Goal: Task Accomplishment & Management: Use online tool/utility

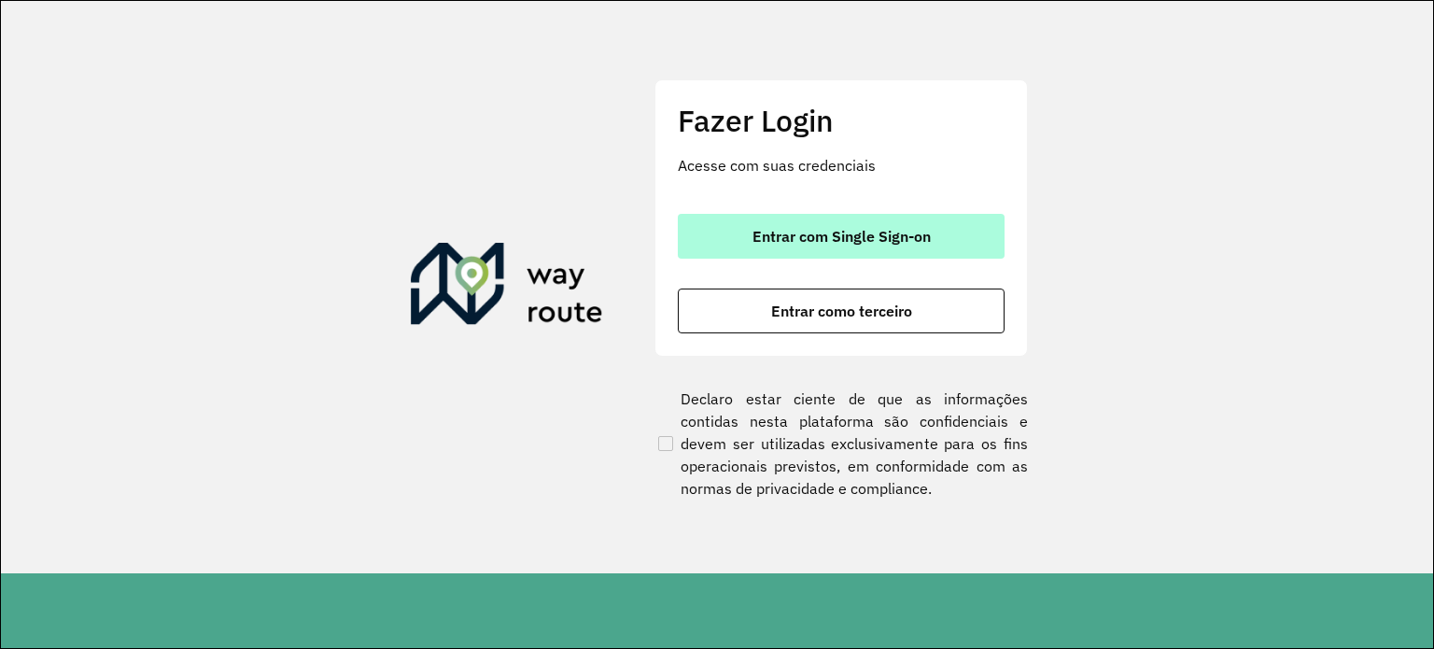
click at [897, 242] on span "Entrar com Single Sign-on" at bounding box center [842, 236] width 178 height 15
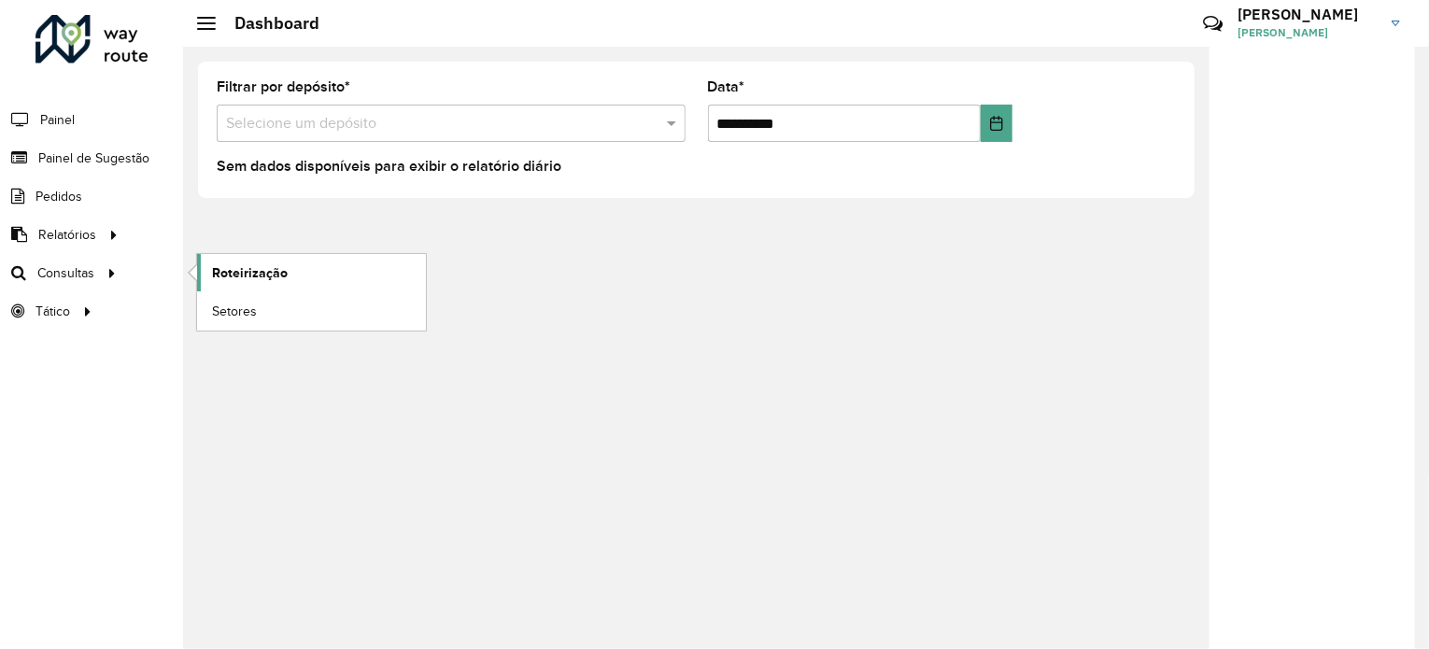
click at [267, 269] on span "Roteirização" at bounding box center [250, 273] width 76 height 20
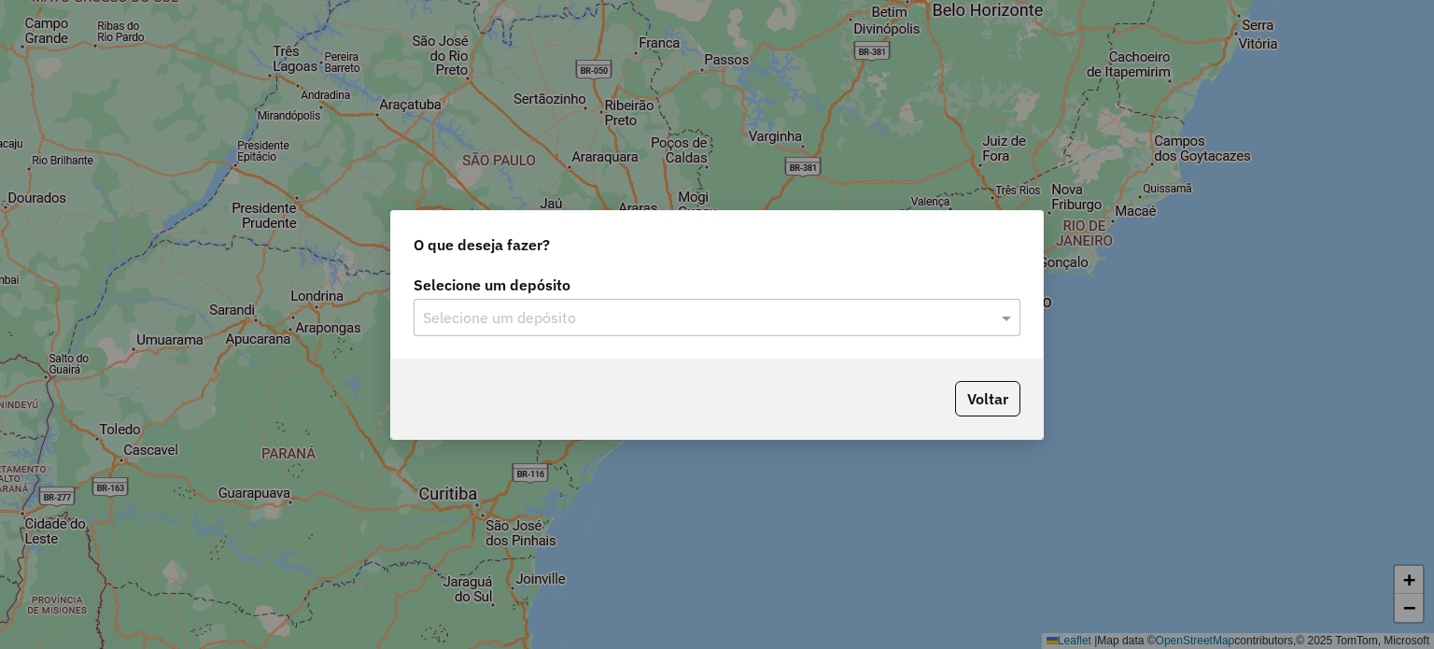
click at [664, 304] on div "Selecione um depósito" at bounding box center [717, 317] width 607 height 37
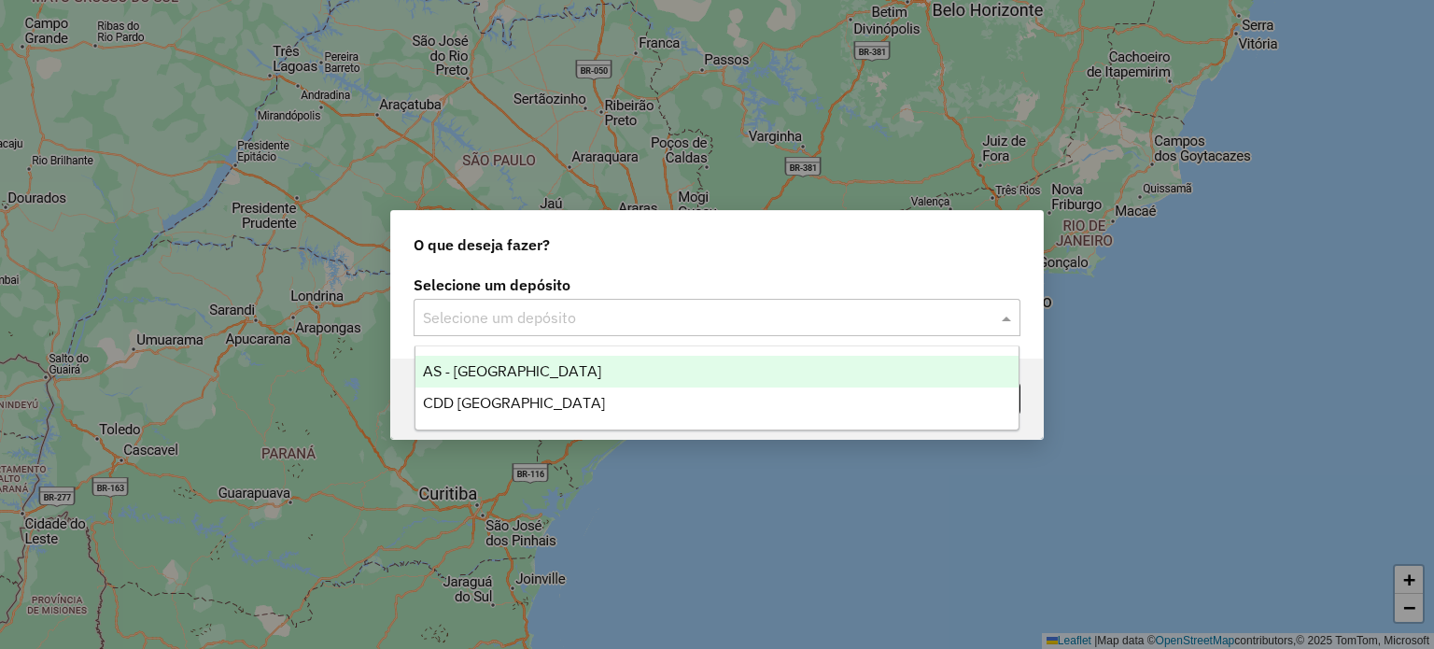
click at [606, 326] on input "text" at bounding box center [698, 318] width 551 height 22
click at [561, 373] on span "AS - RONDONOPOLIS" at bounding box center [512, 371] width 178 height 16
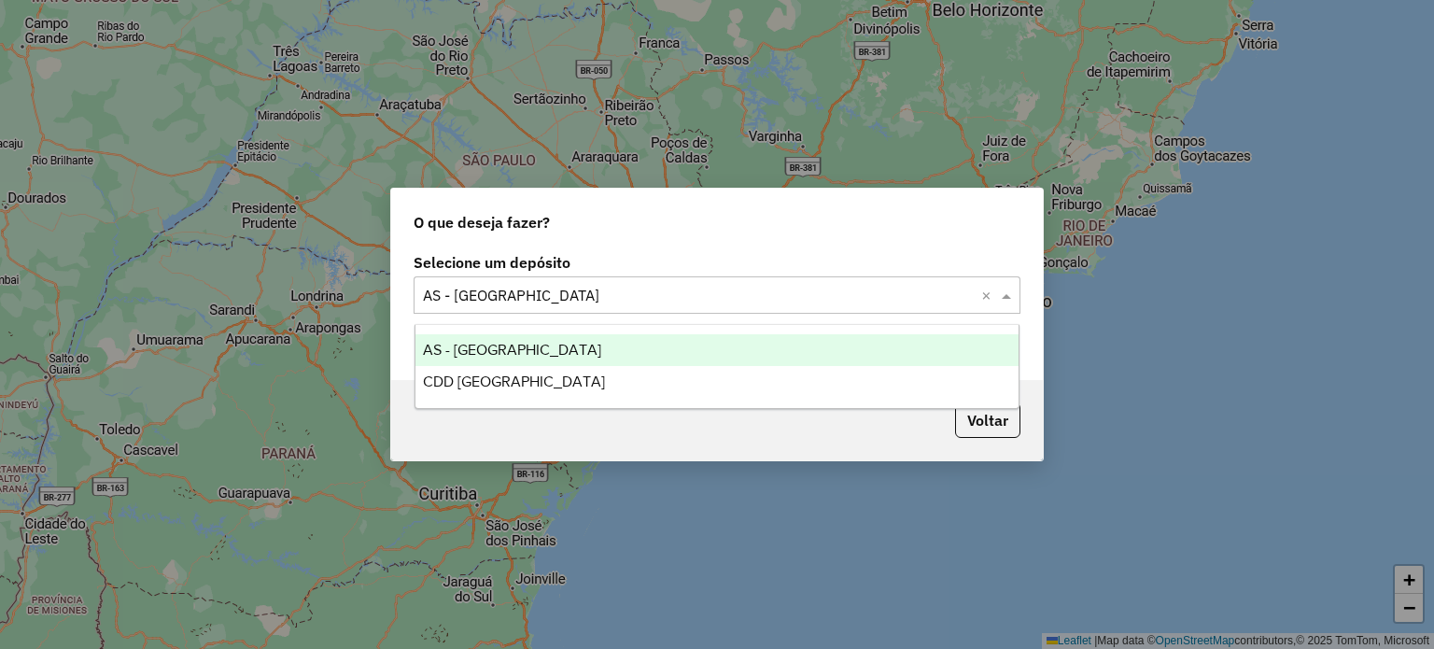
click at [601, 303] on input "text" at bounding box center [698, 296] width 551 height 22
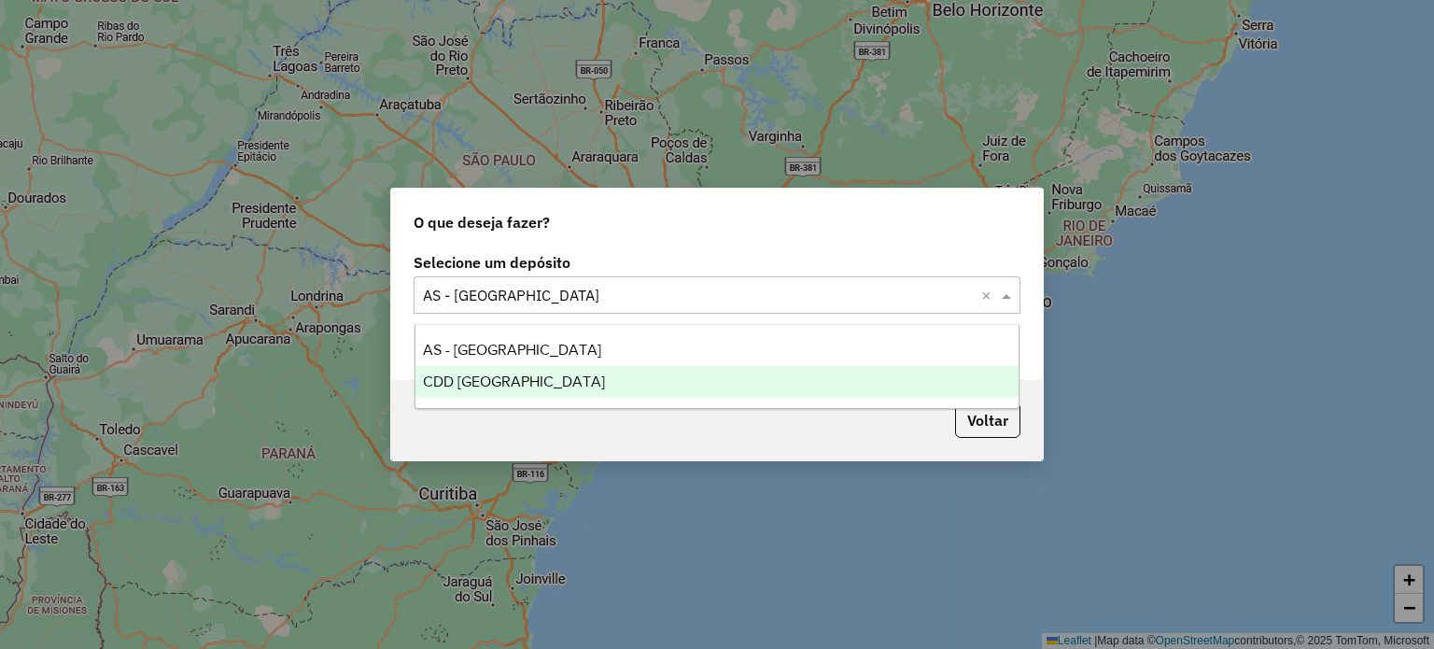
click at [511, 380] on span "CDD [GEOGRAPHIC_DATA]" at bounding box center [514, 382] width 182 height 16
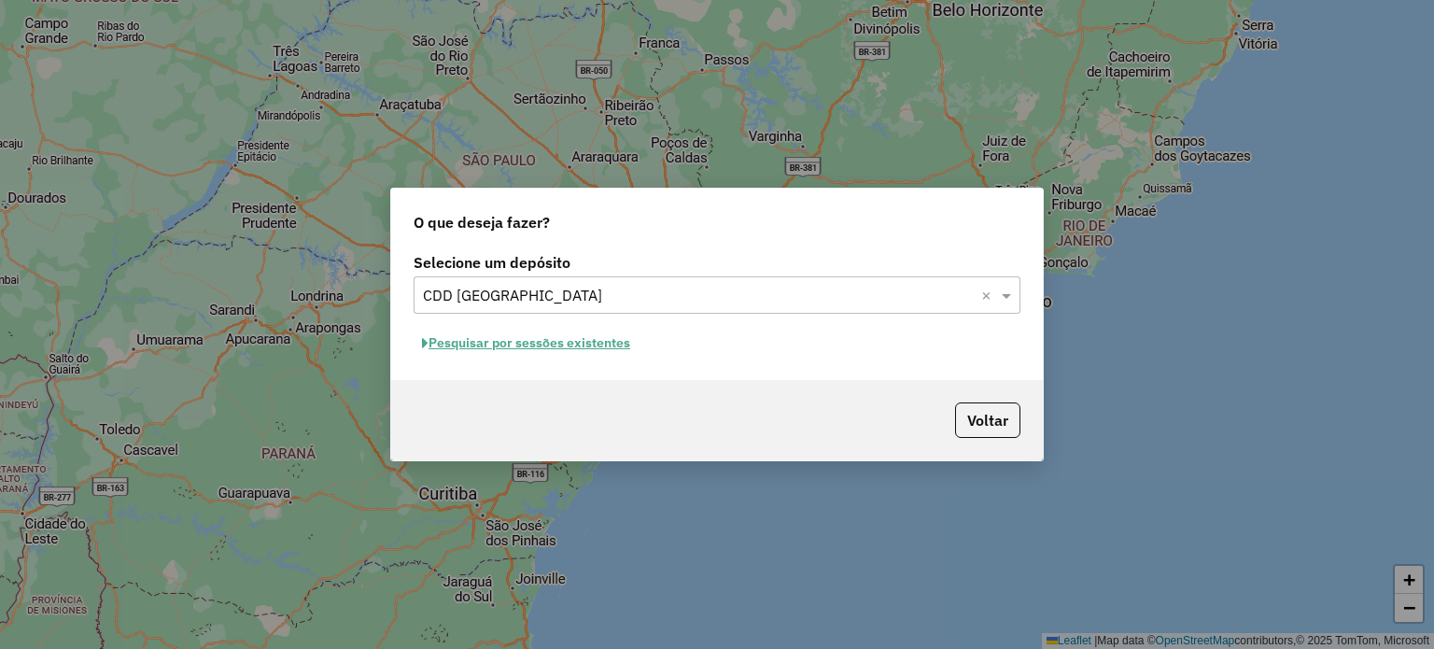
click at [591, 342] on button "Pesquisar por sessões existentes" at bounding box center [526, 343] width 225 height 29
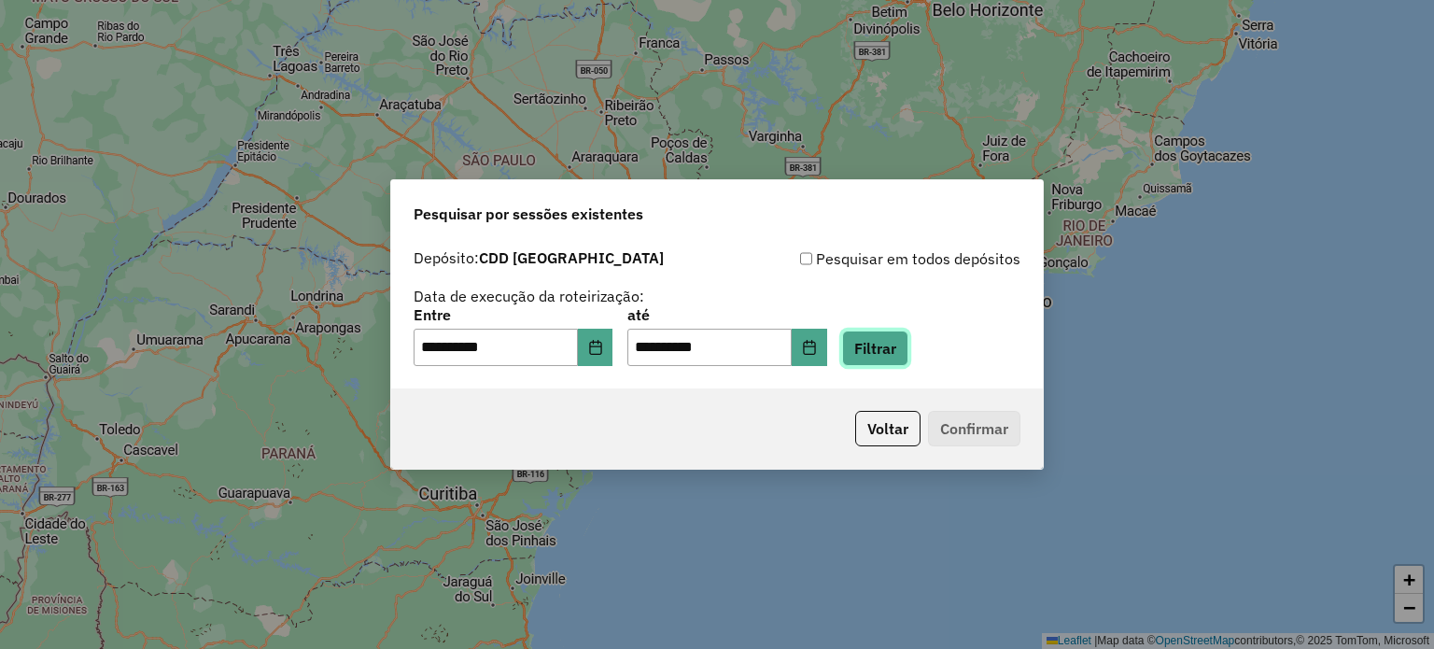
click at [909, 361] on button "Filtrar" at bounding box center [875, 348] width 66 height 35
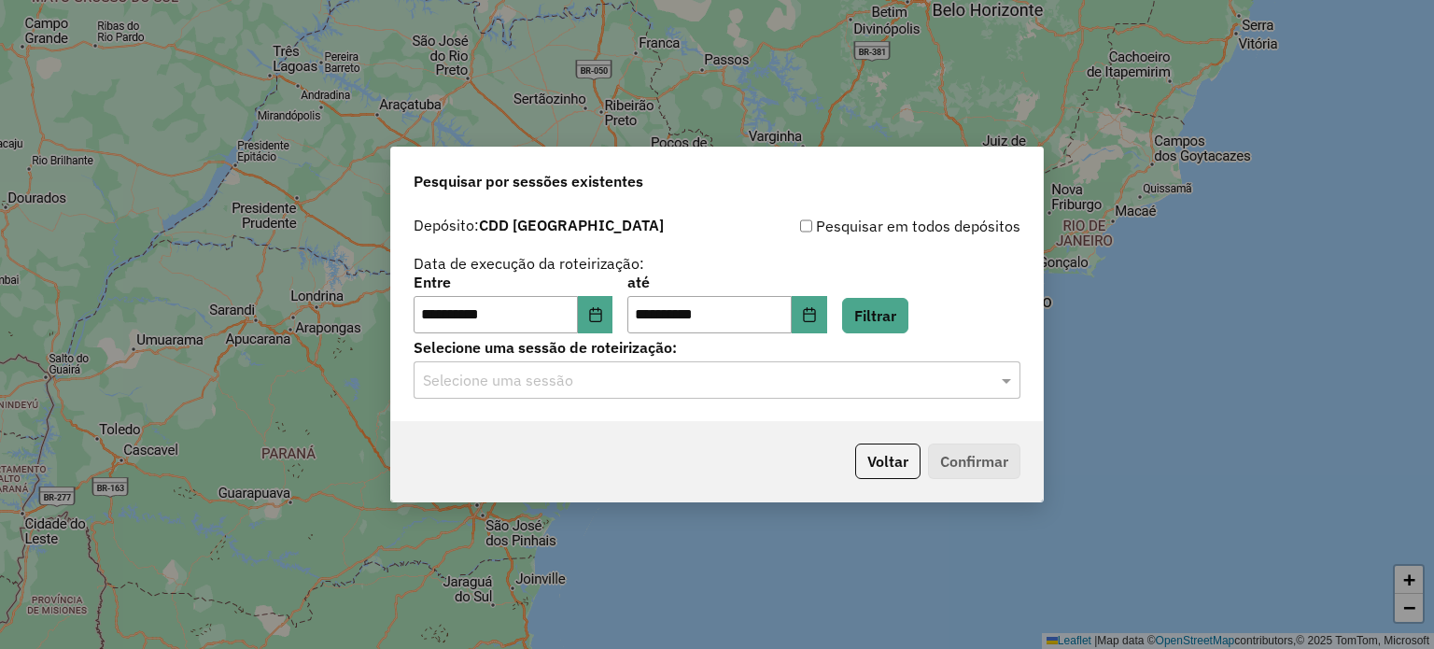
click at [725, 391] on input "text" at bounding box center [698, 381] width 551 height 22
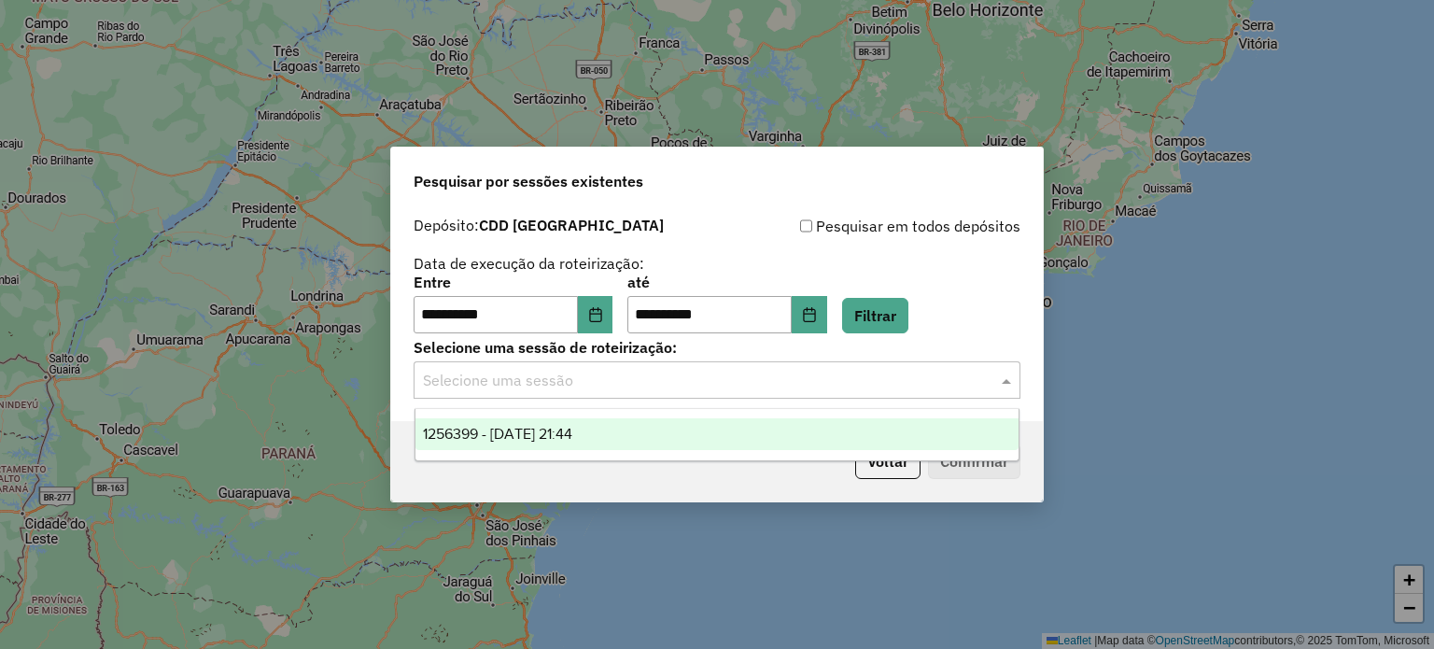
click at [622, 432] on div "1256399 - 30/08/2025 21:44" at bounding box center [718, 434] width 604 height 32
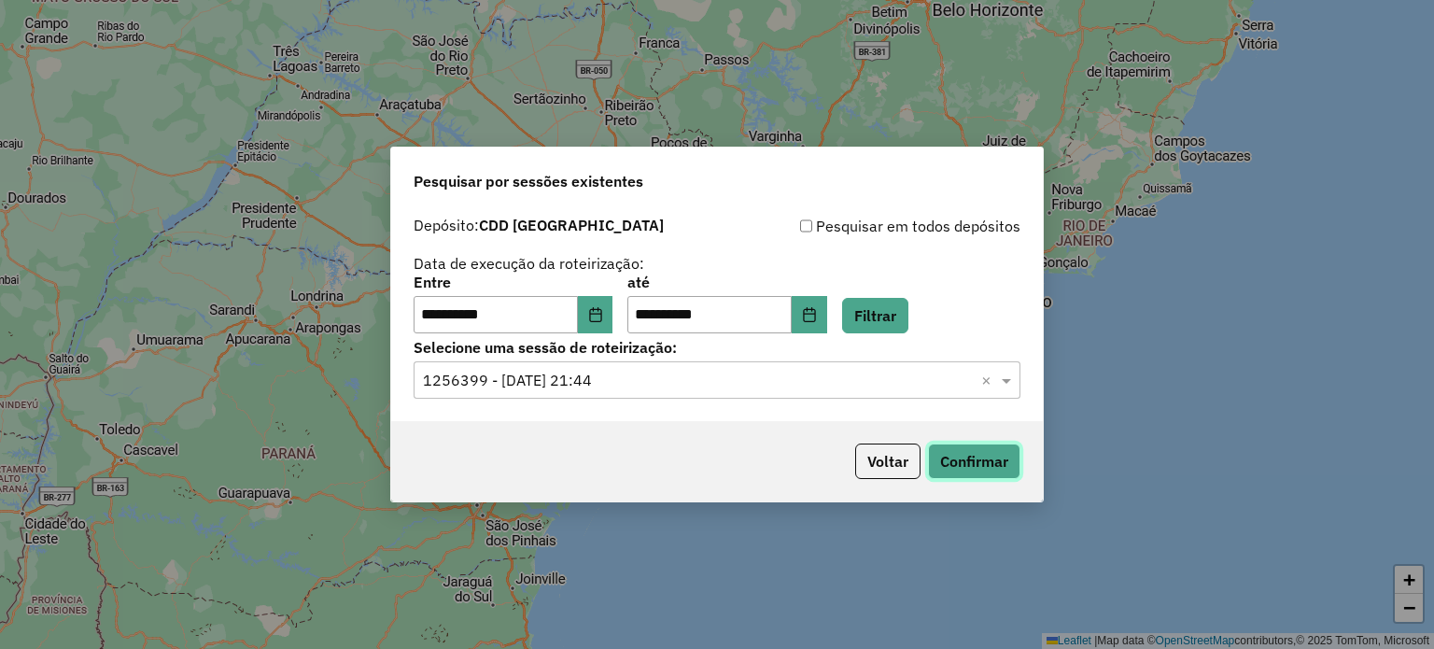
click at [970, 459] on button "Confirmar" at bounding box center [974, 461] width 92 height 35
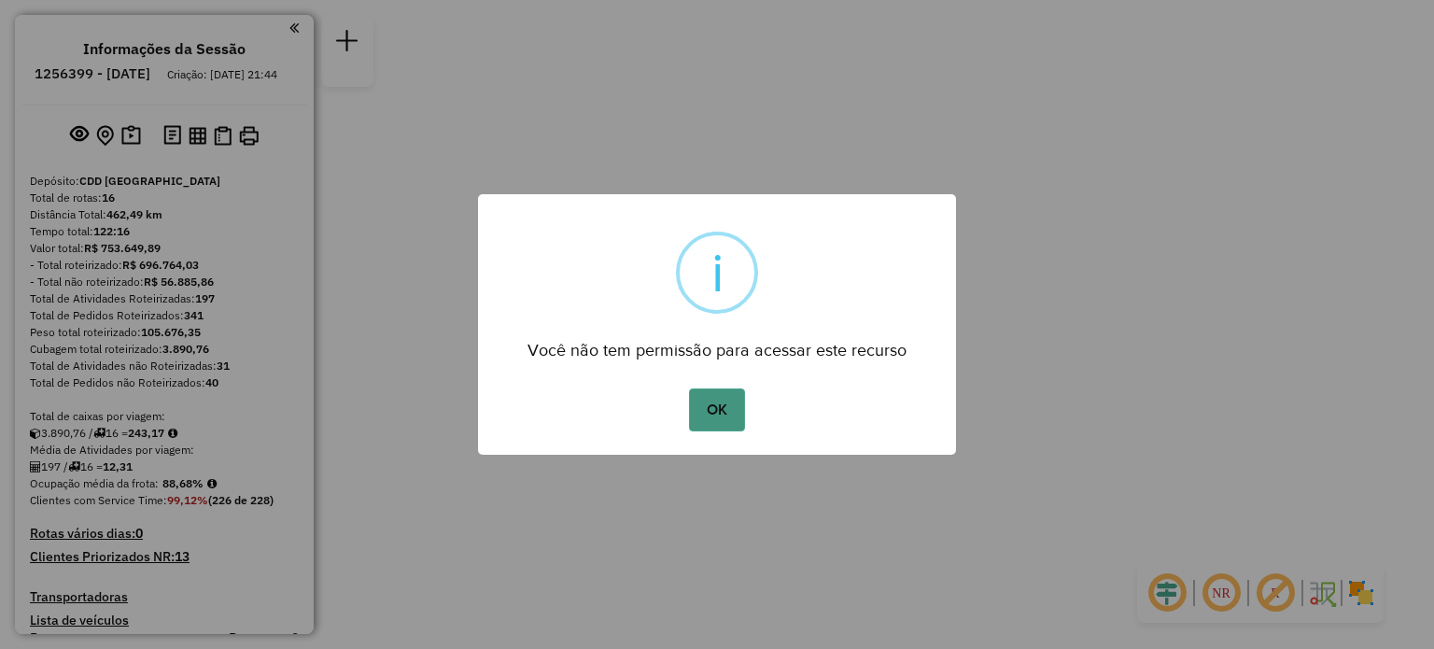
click at [696, 427] on button "OK" at bounding box center [716, 409] width 55 height 43
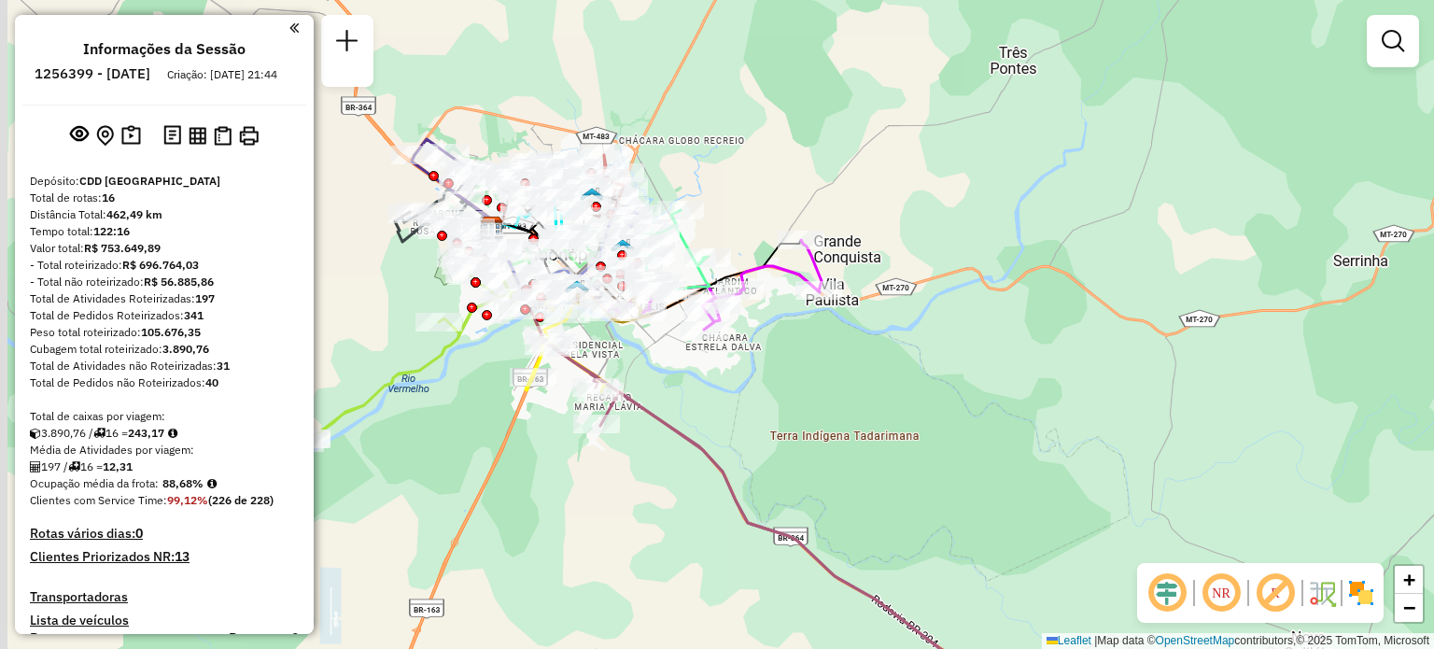
drag, startPoint x: 673, startPoint y: 358, endPoint x: 789, endPoint y: 344, distance: 116.6
click at [787, 344] on div "Janela de atendimento Grade de atendimento Capacidade Transportadoras Veículos …" at bounding box center [717, 324] width 1434 height 649
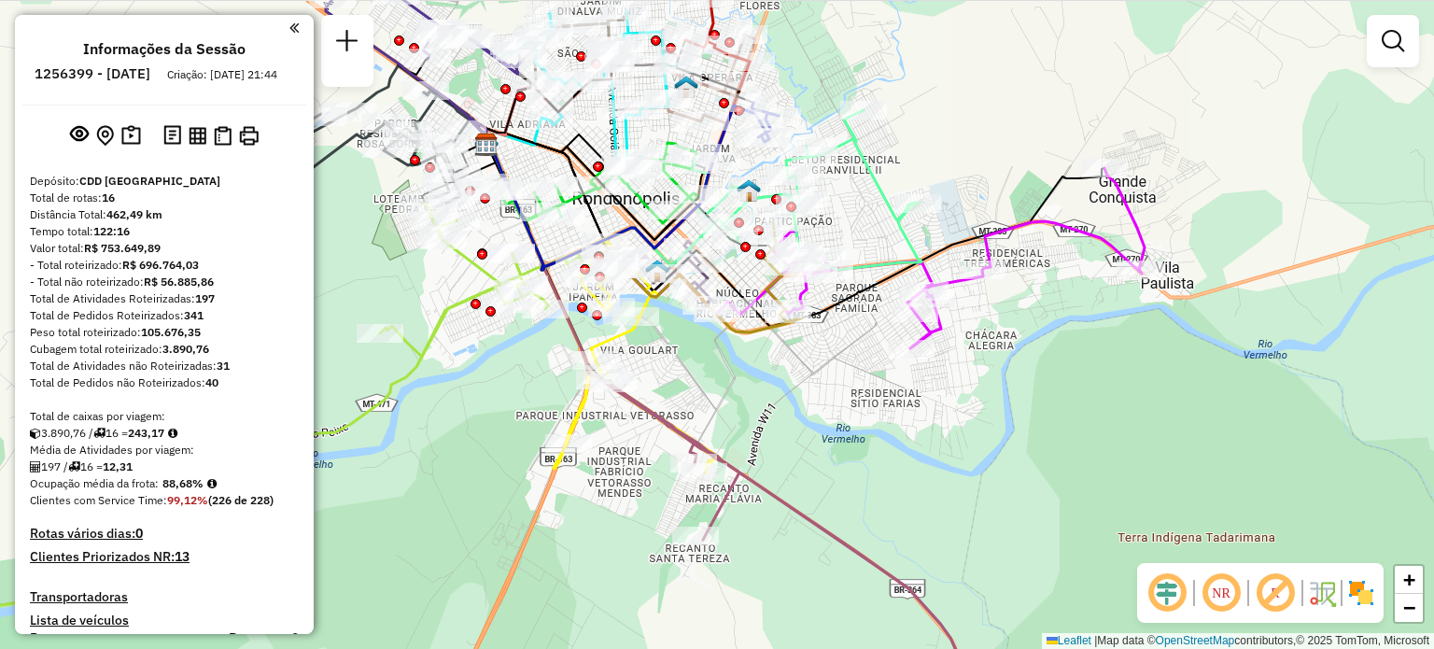
drag, startPoint x: 736, startPoint y: 305, endPoint x: 824, endPoint y: 339, distance: 94.0
click at [823, 335] on div "Janela de atendimento Grade de atendimento Capacidade Transportadoras Veículos …" at bounding box center [717, 324] width 1434 height 649
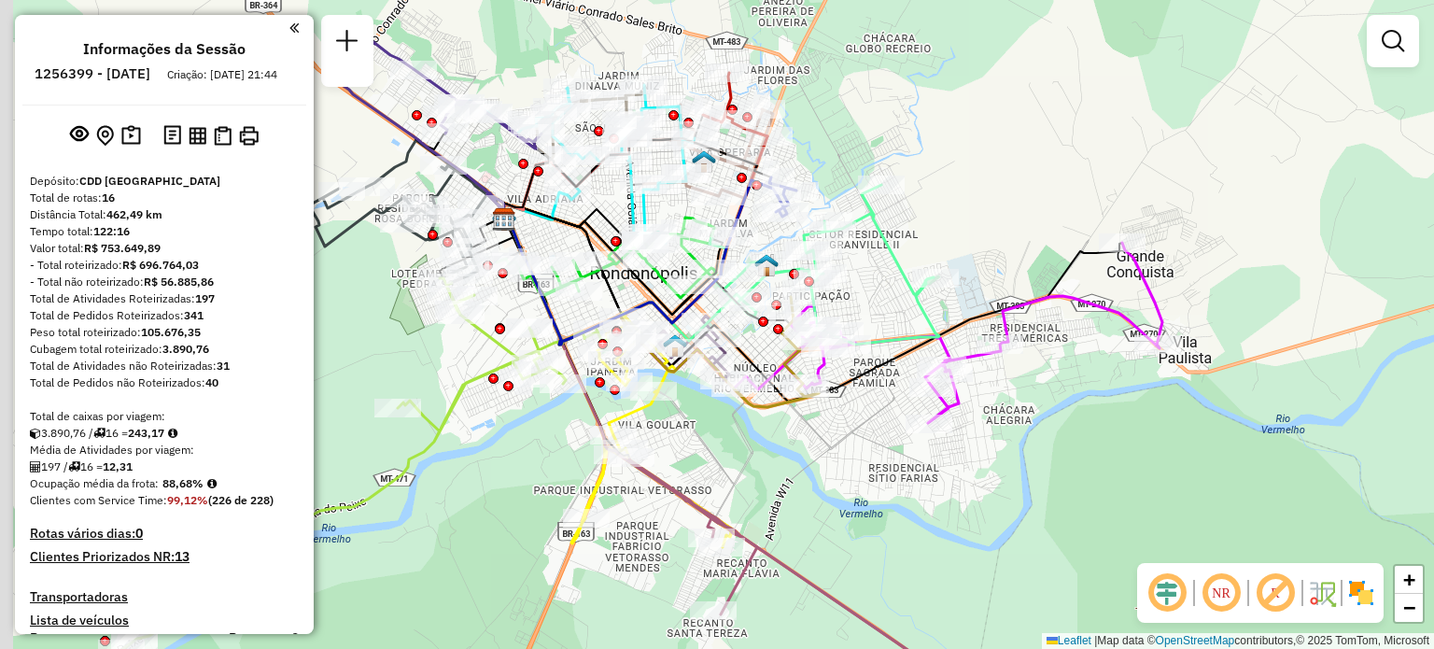
drag, startPoint x: 837, startPoint y: 329, endPoint x: 839, endPoint y: 395, distance: 66.3
click at [854, 396] on icon at bounding box center [809, 300] width 627 height 203
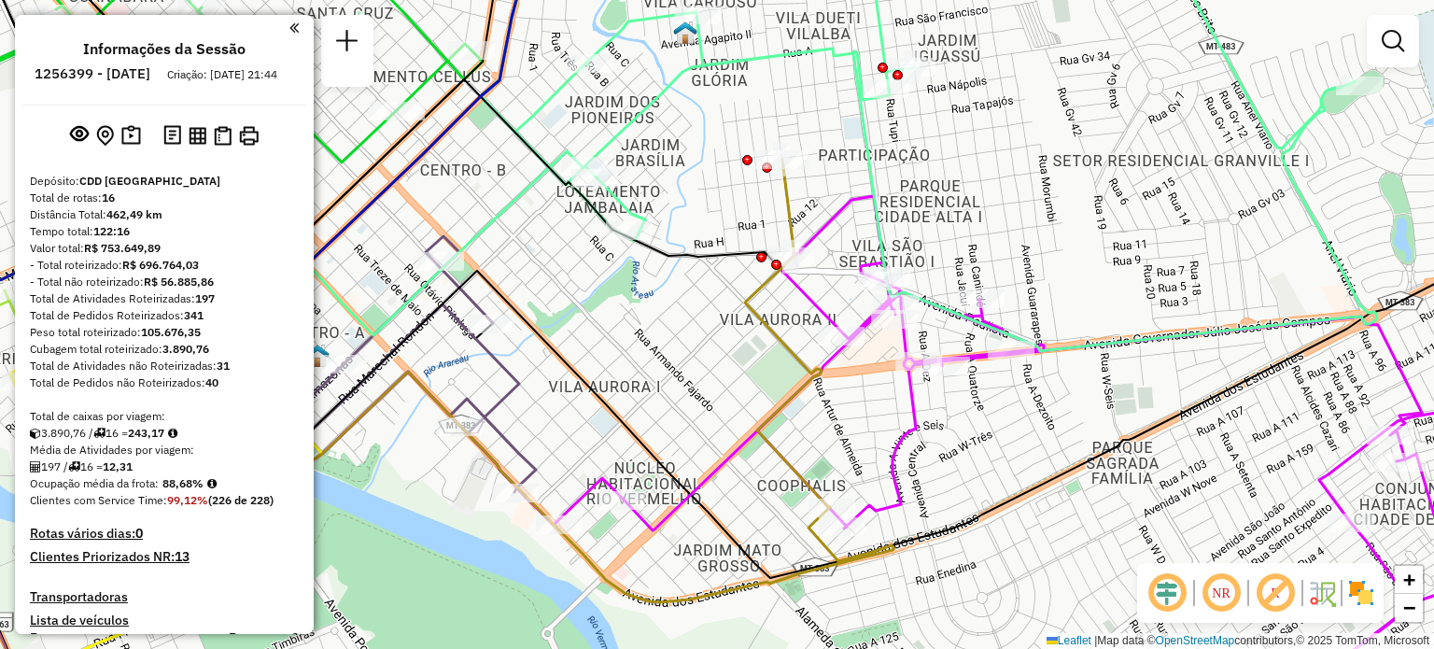
drag, startPoint x: 787, startPoint y: 303, endPoint x: 783, endPoint y: 325, distance: 22.7
click at [785, 332] on div "Janela de atendimento Grade de atendimento Capacidade Transportadoras Veículos …" at bounding box center [717, 324] width 1434 height 649
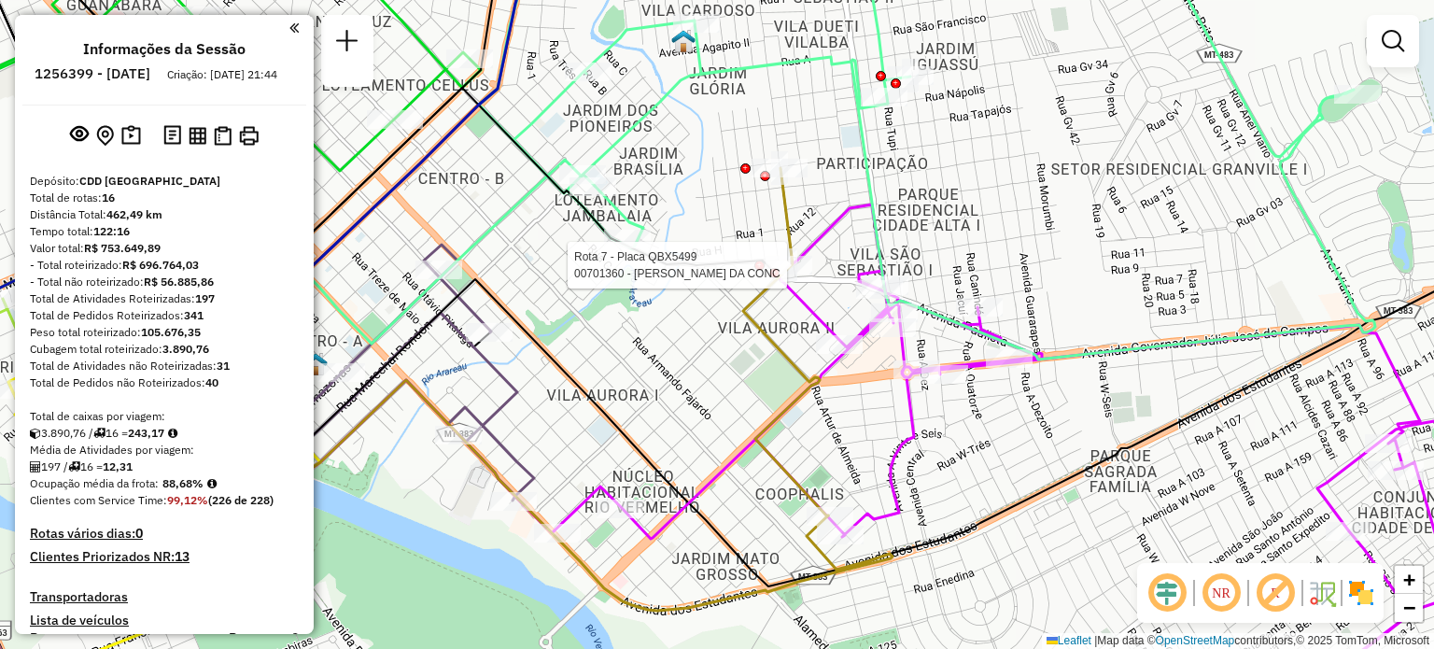
select select "**********"
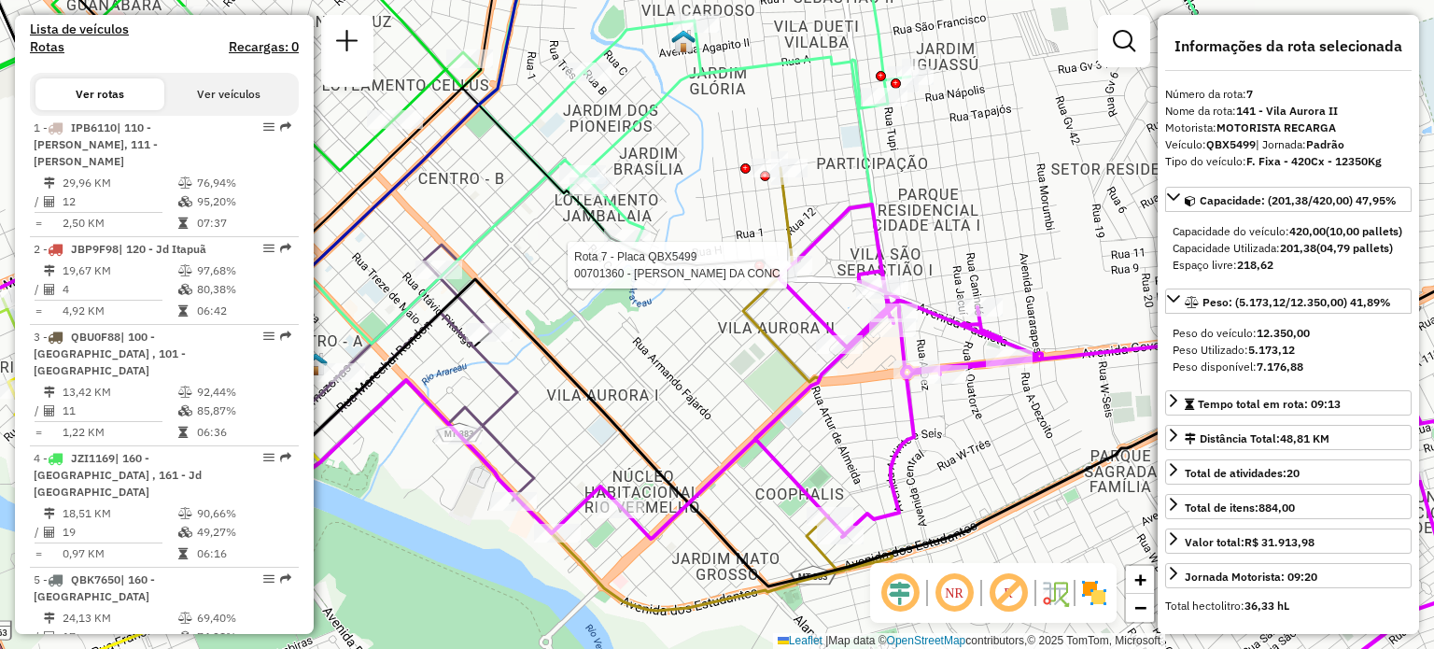
scroll to position [1319, 0]
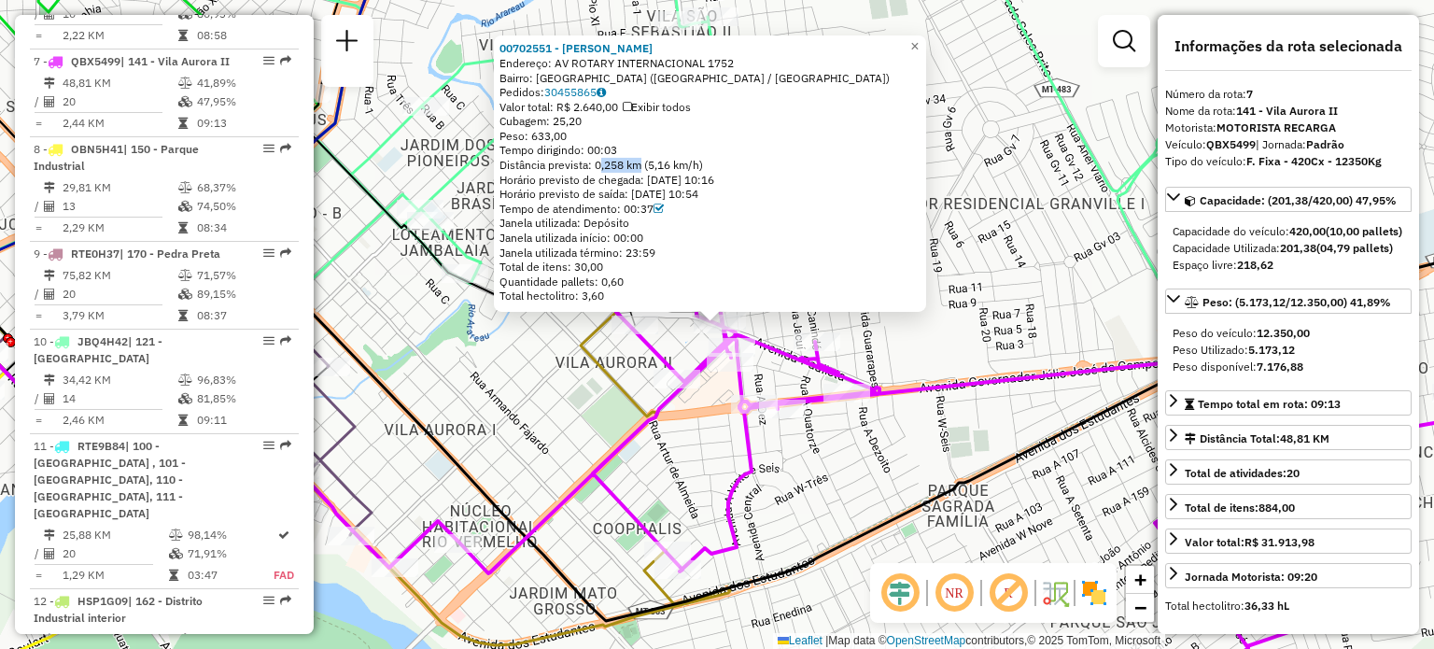
drag, startPoint x: 602, startPoint y: 164, endPoint x: 637, endPoint y: 164, distance: 34.6
click at [637, 164] on div "Distância prevista: 0,258 km (5,16 km/h)" at bounding box center [710, 165] width 421 height 15
click at [625, 166] on div "Distância prevista: 0,258 km (5,16 km/h)" at bounding box center [710, 165] width 421 height 15
drag, startPoint x: 657, startPoint y: 162, endPoint x: 677, endPoint y: 163, distance: 19.7
click at [677, 163] on div "Distância prevista: 0,258 km (5,16 km/h)" at bounding box center [710, 165] width 421 height 15
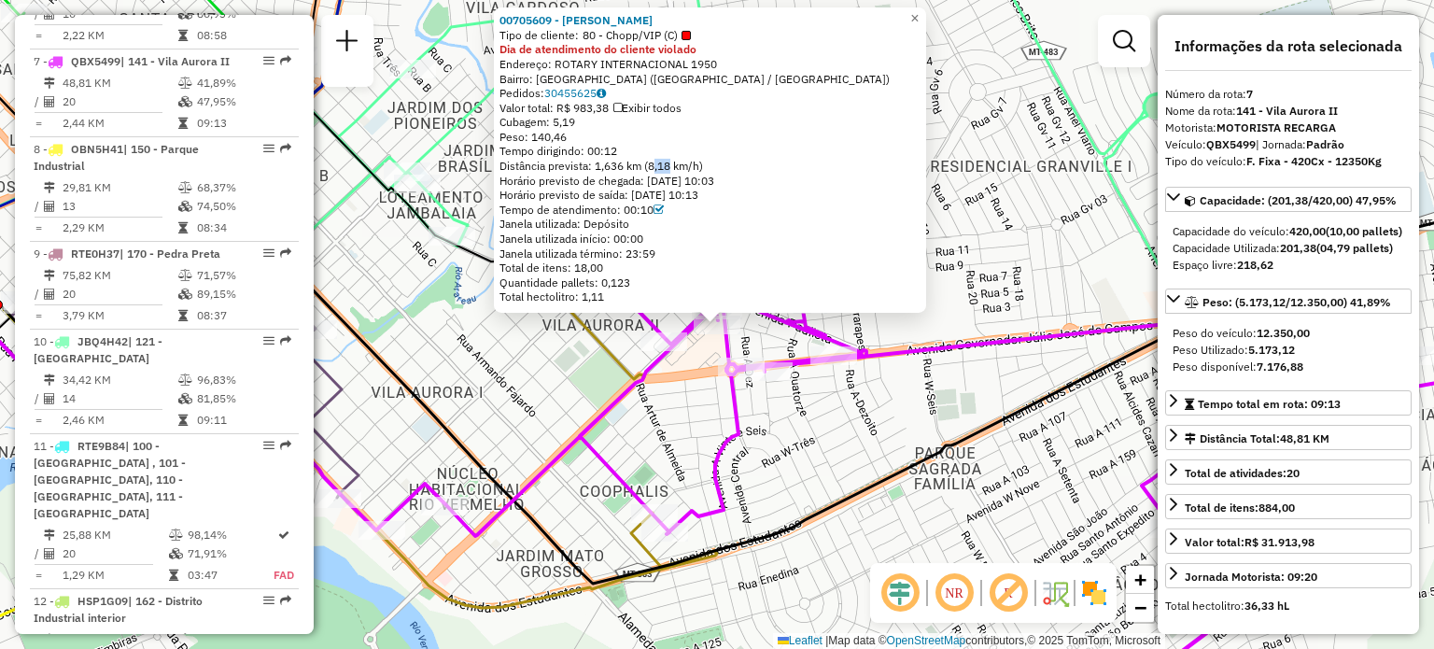
drag, startPoint x: 658, startPoint y: 163, endPoint x: 742, endPoint y: 255, distance: 124.3
click at [672, 163] on div "Distância prevista: 1,636 km (8,18 km/h)" at bounding box center [710, 166] width 421 height 15
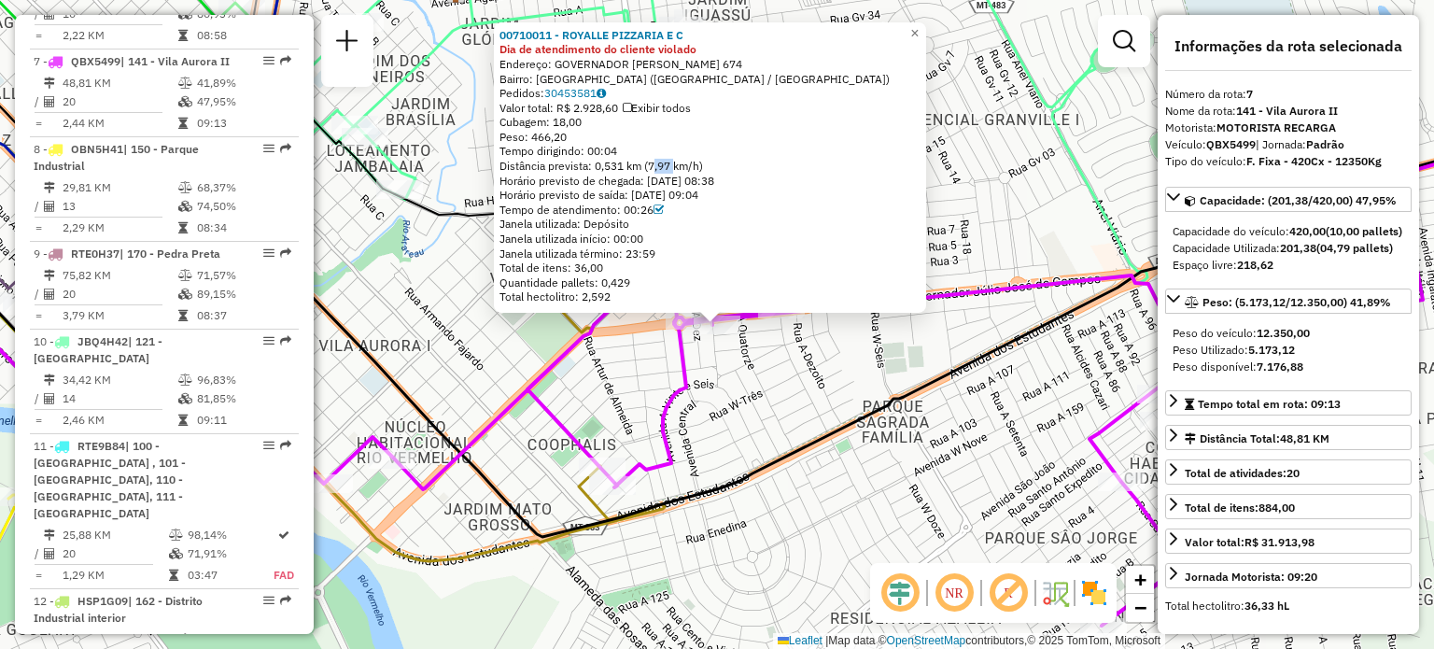
drag, startPoint x: 654, startPoint y: 165, endPoint x: 680, endPoint y: 164, distance: 26.2
click at [680, 164] on div "Distância prevista: 0,531 km (7,97 km/h)" at bounding box center [710, 166] width 421 height 15
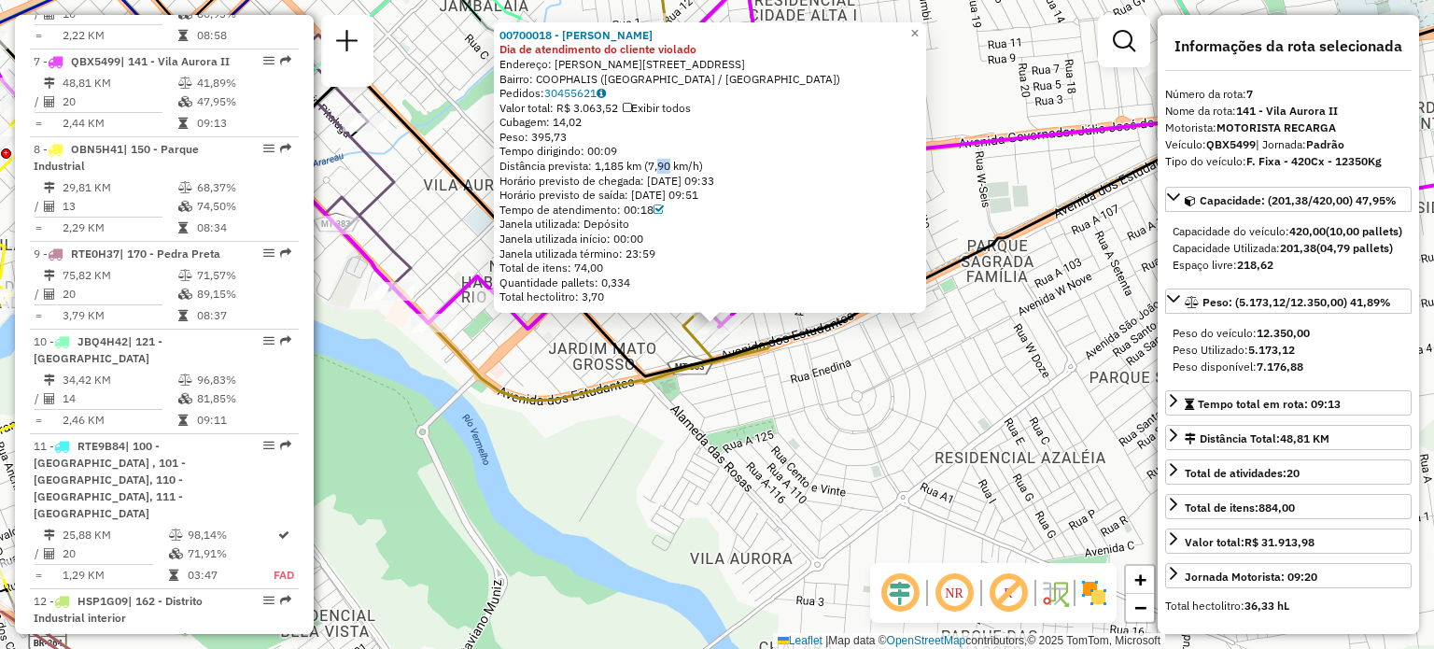
drag, startPoint x: 660, startPoint y: 164, endPoint x: 679, endPoint y: 164, distance: 18.7
click at [676, 164] on div "Distância prevista: 1,185 km (7,90 km/h)" at bounding box center [710, 166] width 421 height 15
click at [744, 368] on div "Rota 7 - Placa QBX5499 00700018 - SUELI TEREZINHA MACH 00700018 - SUELI TEREZIN…" at bounding box center [717, 324] width 1434 height 649
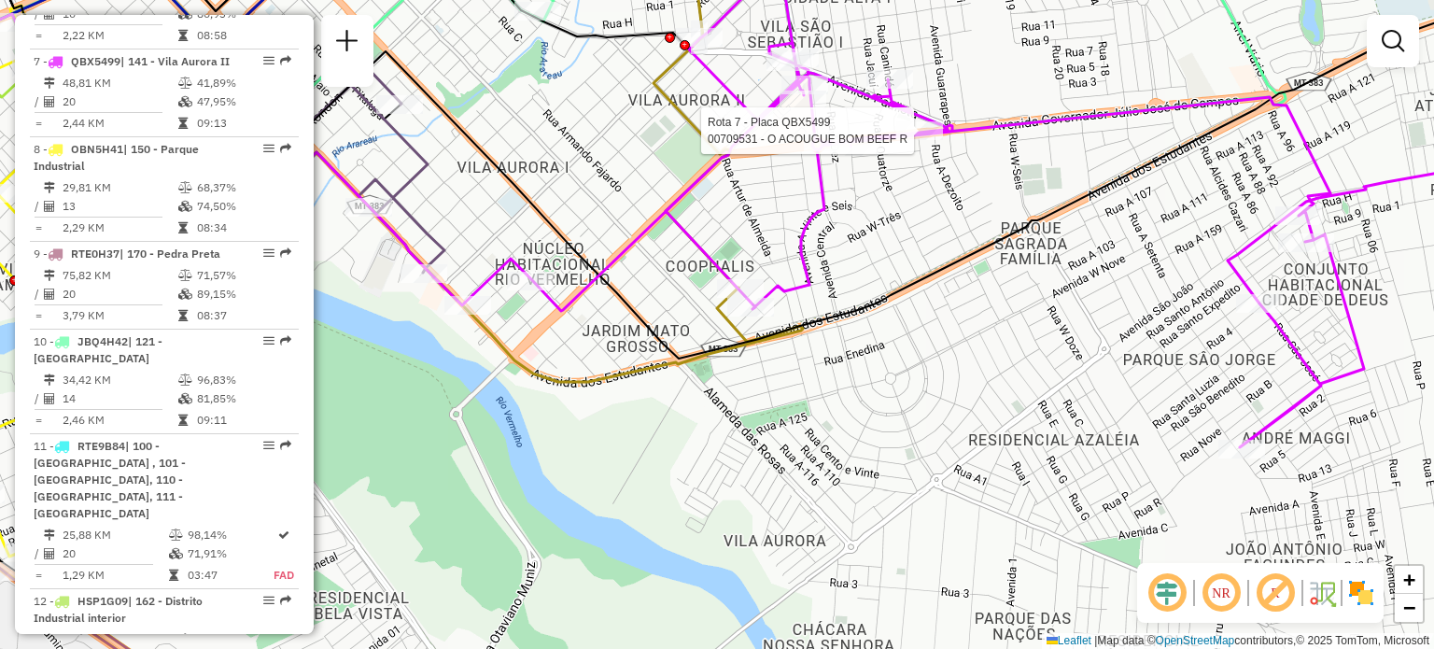
select select "**********"
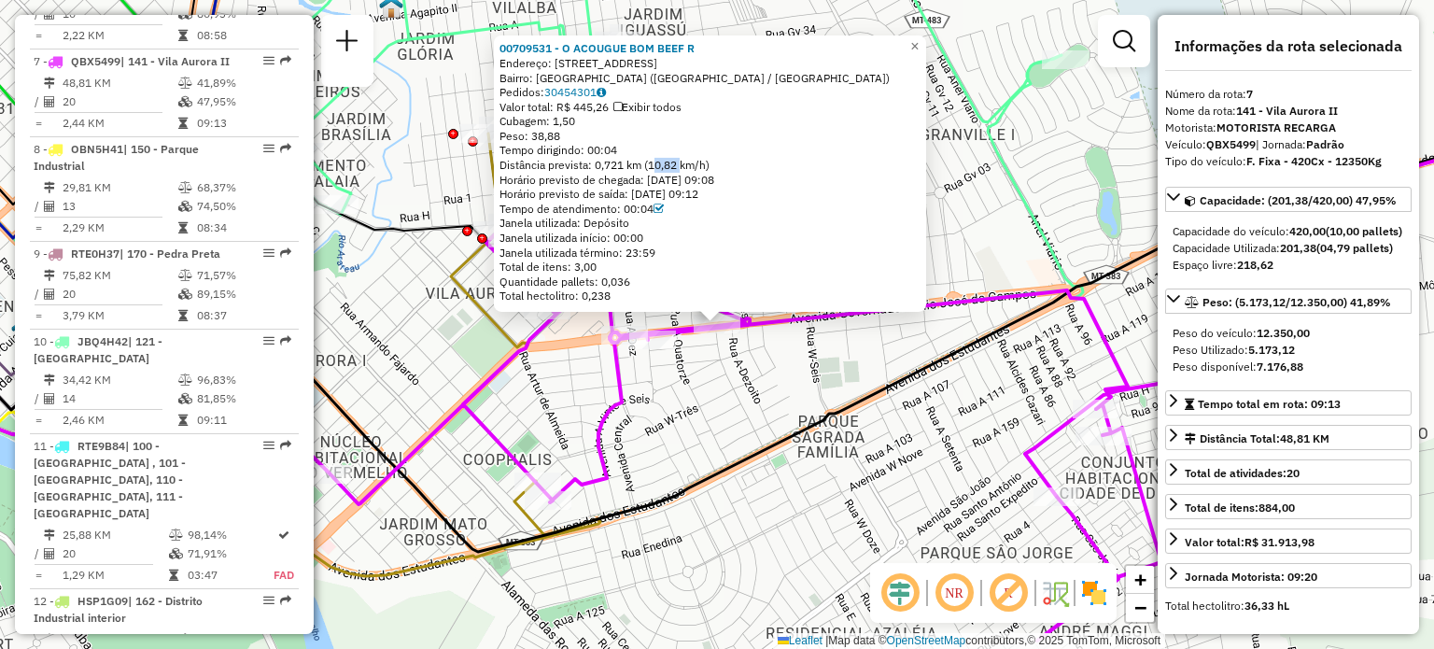
drag, startPoint x: 656, startPoint y: 162, endPoint x: 684, endPoint y: 162, distance: 28.0
click at [684, 162] on div "Distância prevista: 0,721 km (10,82 km/h)" at bounding box center [710, 165] width 421 height 15
click at [680, 369] on div "00709531 - O ACOUGUE BOM BEEF R Endereço: [STREET_ADDRESS] [GEOGRAPHIC_DATA]: 3…" at bounding box center [717, 324] width 1434 height 649
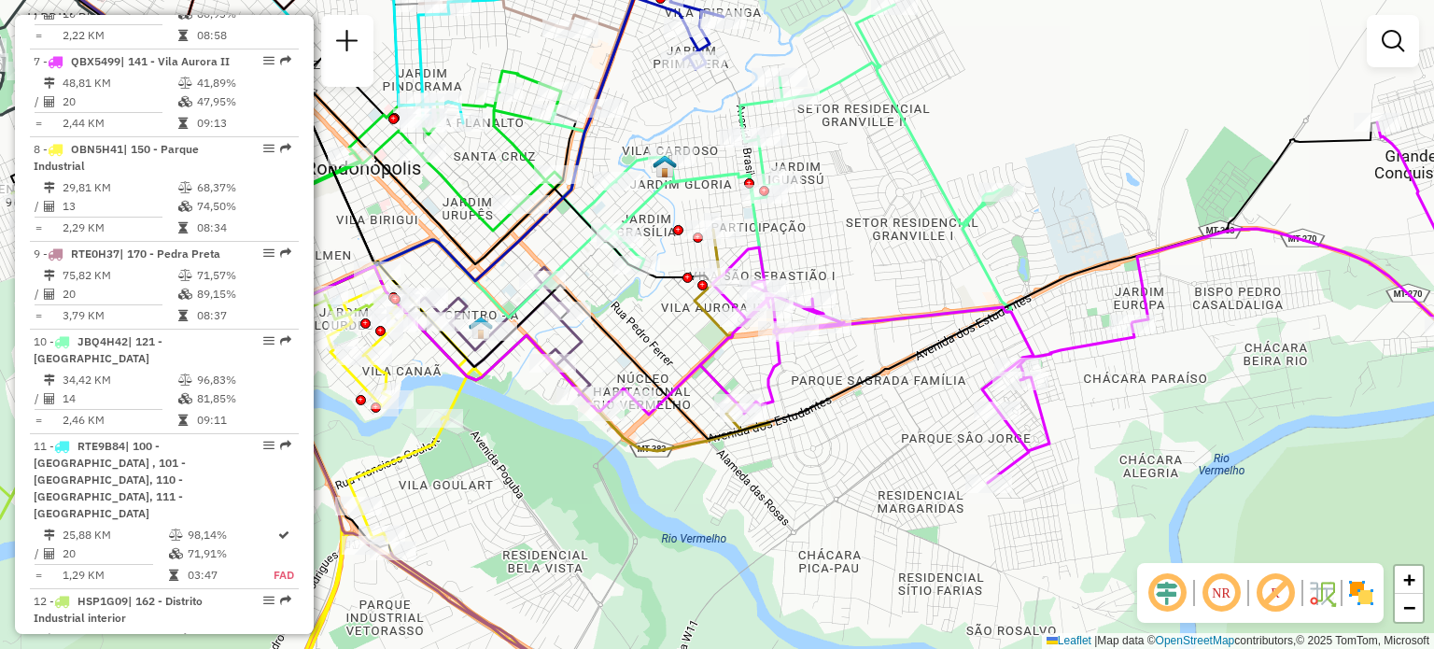
drag, startPoint x: 813, startPoint y: 272, endPoint x: 889, endPoint y: 261, distance: 76.5
click at [888, 261] on div "Janela de atendimento Grade de atendimento Capacidade Transportadoras Veículos …" at bounding box center [717, 324] width 1434 height 649
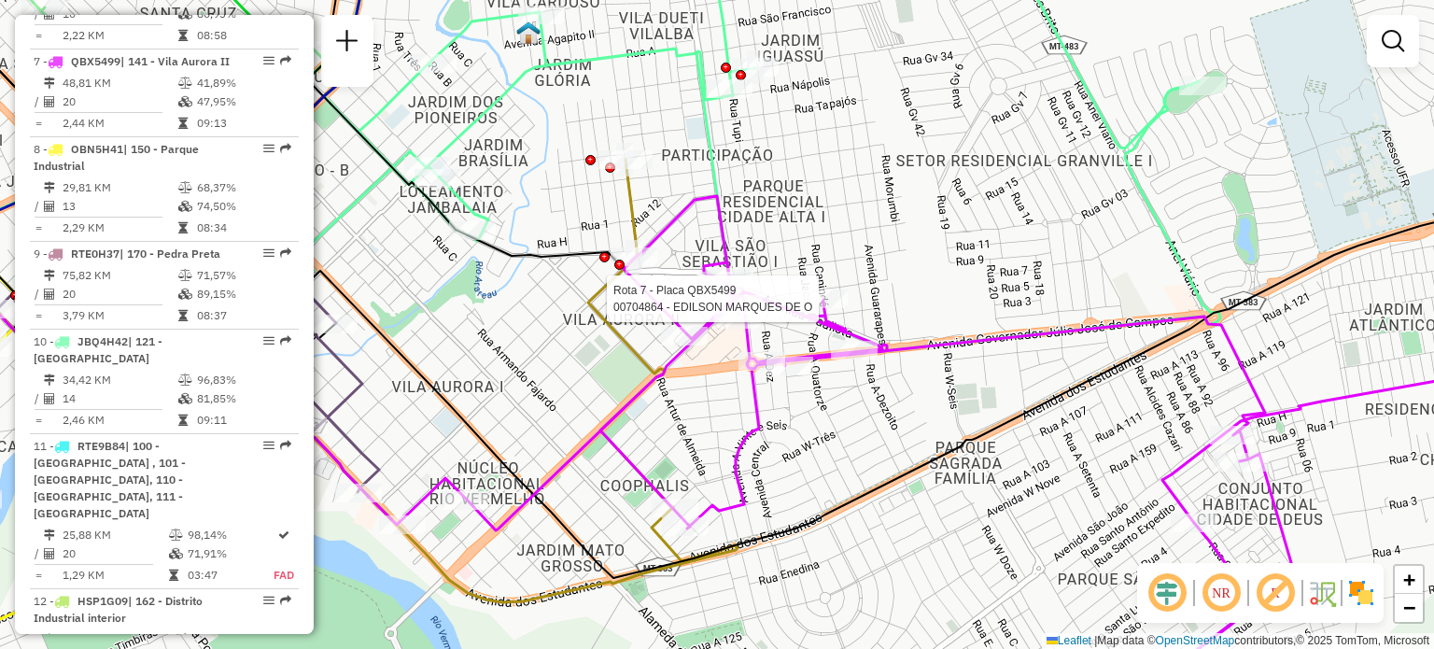
select select "**********"
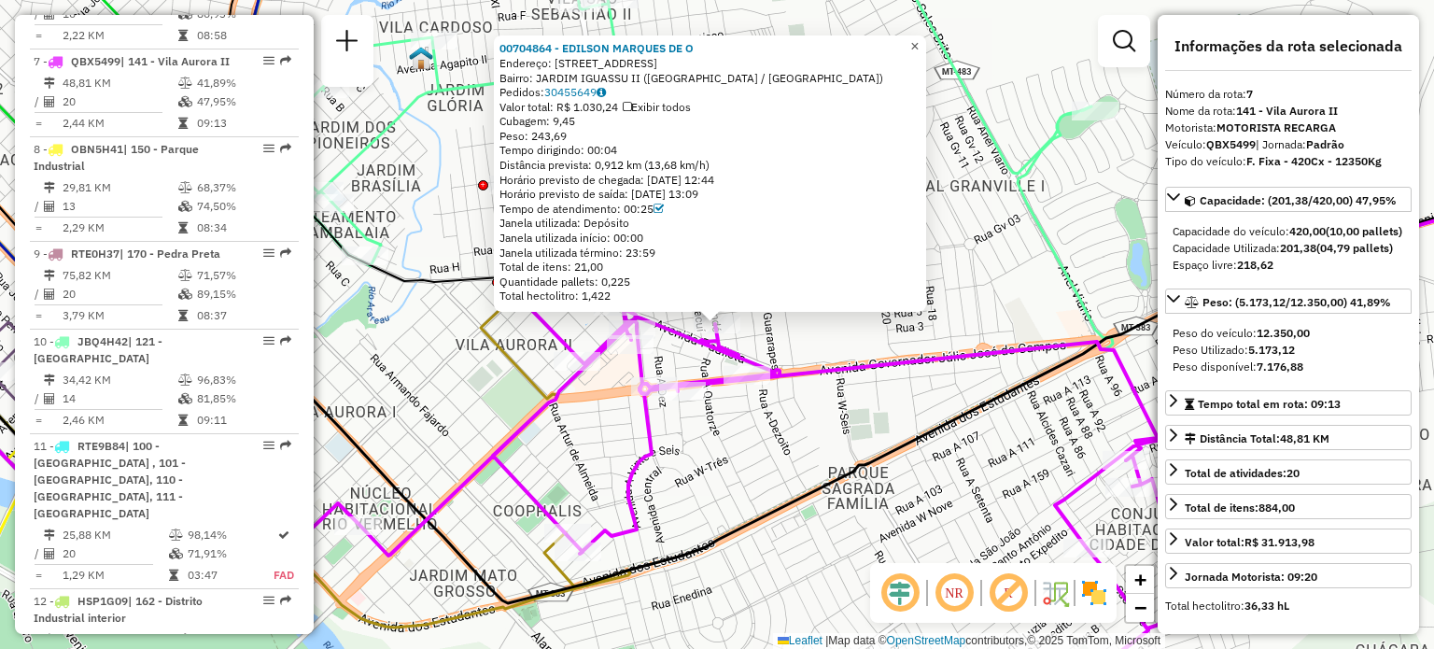
click at [919, 38] on span "×" at bounding box center [914, 46] width 8 height 16
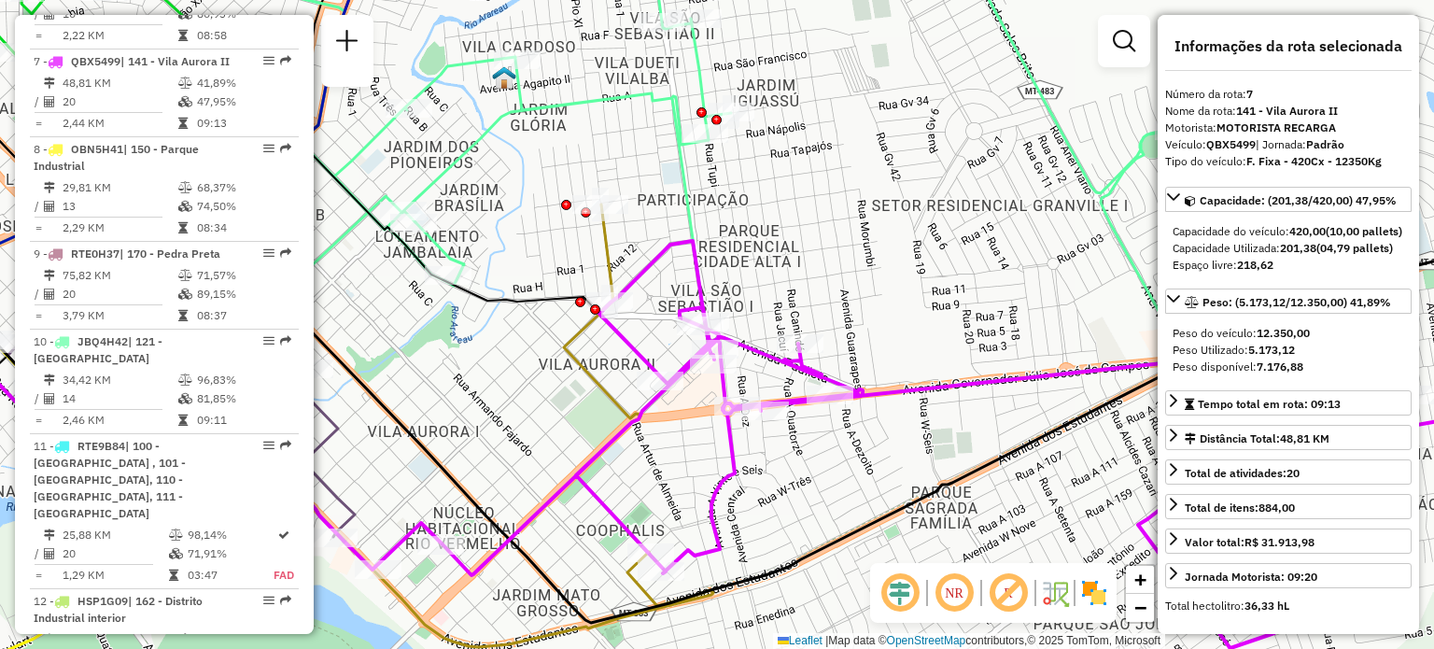
drag, startPoint x: 736, startPoint y: 247, endPoint x: 787, endPoint y: 253, distance: 51.8
click at [788, 250] on div "Janela de atendimento Grade de atendimento Capacidade Transportadoras Veículos …" at bounding box center [717, 324] width 1434 height 649
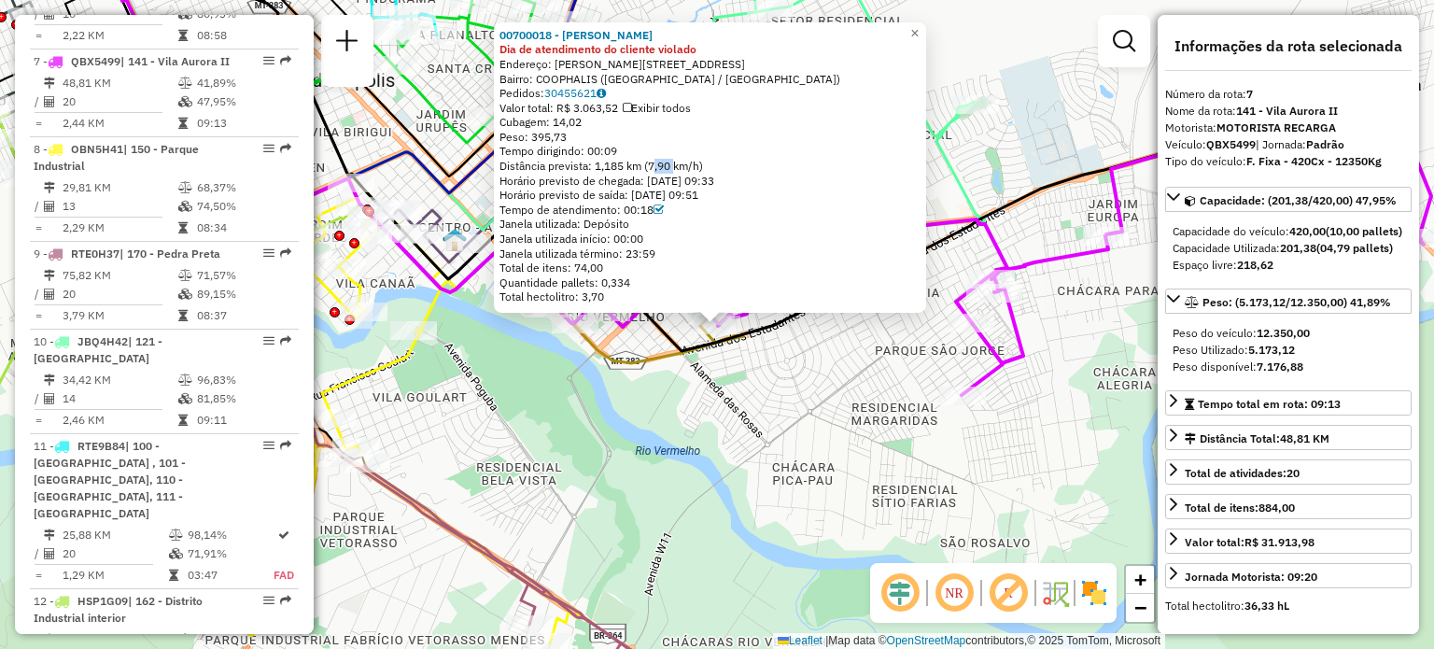
drag, startPoint x: 655, startPoint y: 164, endPoint x: 677, endPoint y: 164, distance: 22.4
click at [677, 164] on div "Distância prevista: 1,185 km (7,90 km/h)" at bounding box center [710, 166] width 421 height 15
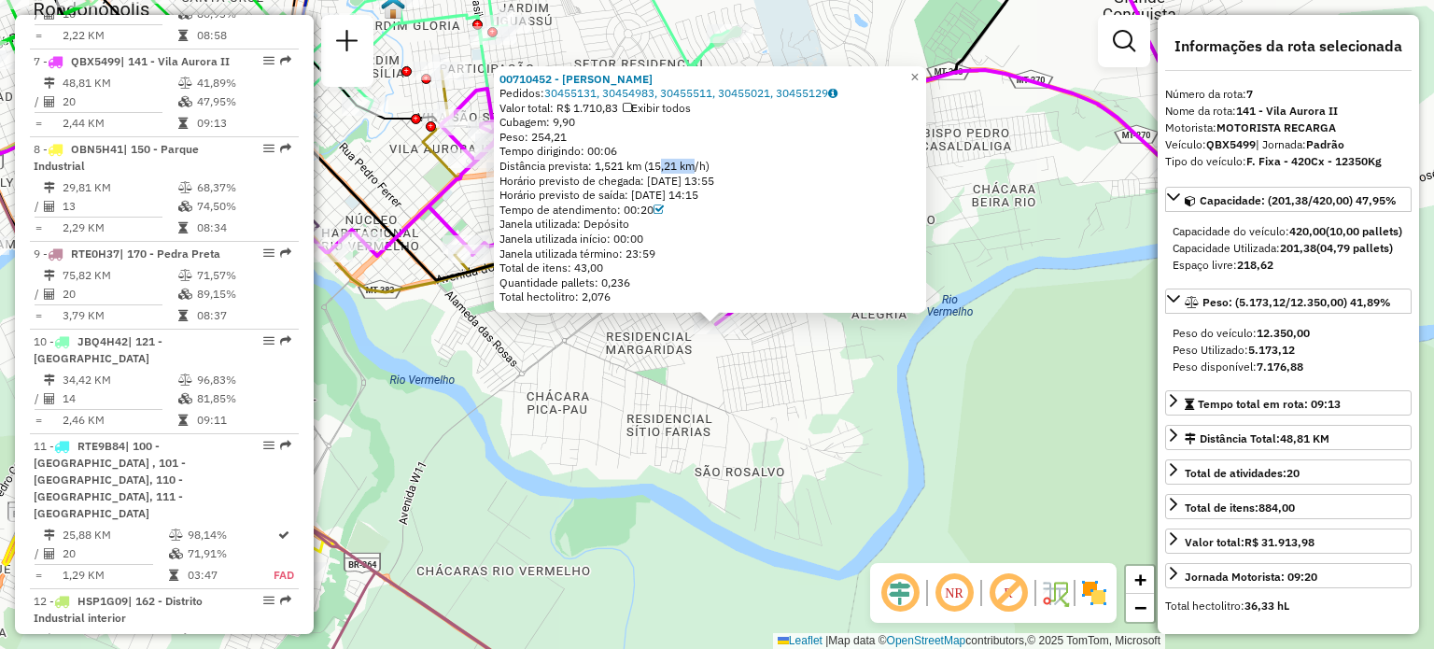
drag, startPoint x: 670, startPoint y: 169, endPoint x: 692, endPoint y: 169, distance: 21.5
click at [692, 169] on div "Distância prevista: 1,521 km (15,21 km/h)" at bounding box center [710, 166] width 421 height 15
click at [967, 249] on div "00710452 - [PERSON_NAME] Pedidos: 30455131, 30454983, 30455511, 30455021, 30455…" at bounding box center [717, 324] width 1434 height 649
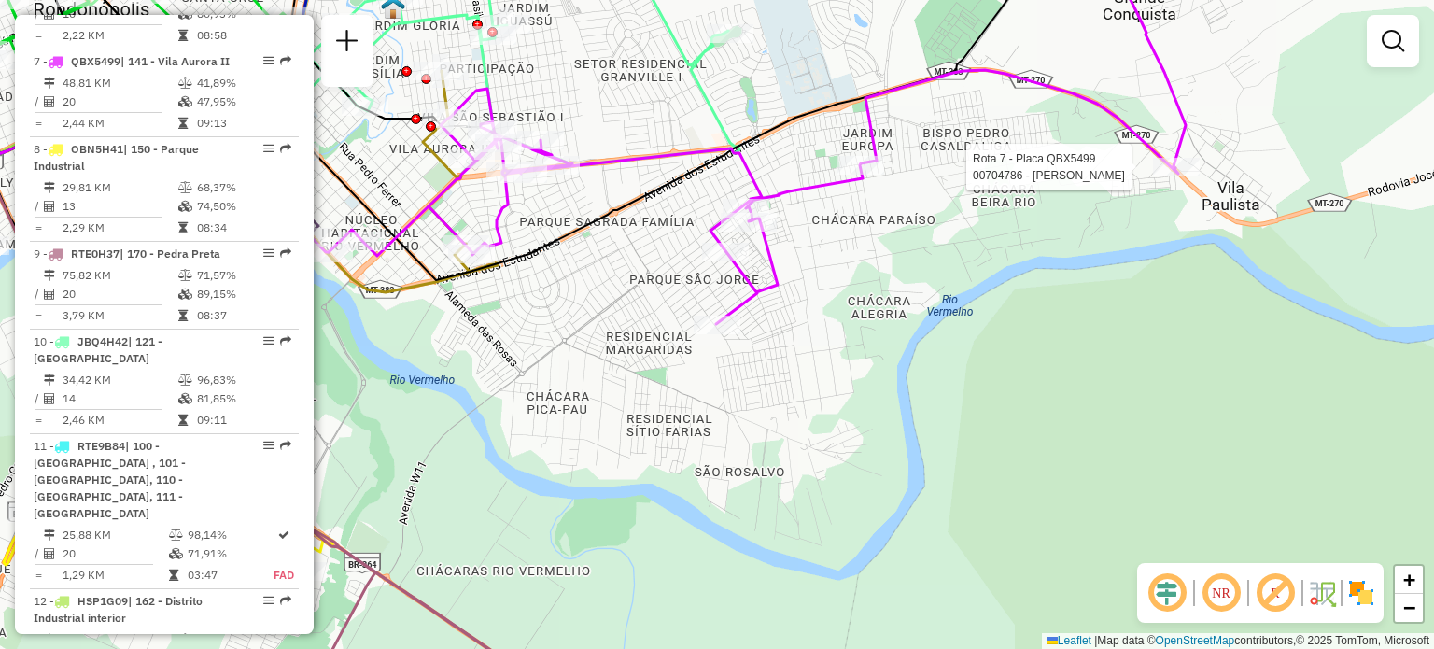
select select "**********"
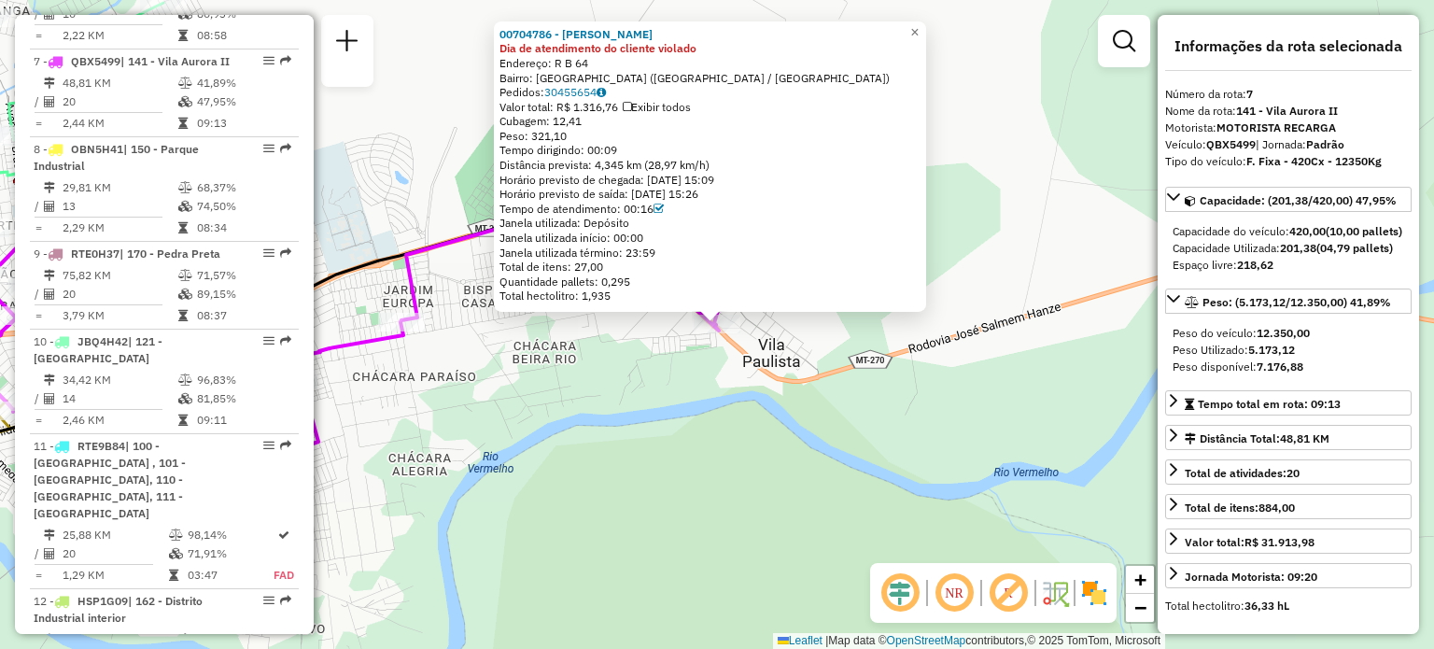
click at [1069, 255] on div "00704786 - [PERSON_NAME] Dia de atendimento do cliente violado Endereço: R B 64…" at bounding box center [717, 324] width 1434 height 649
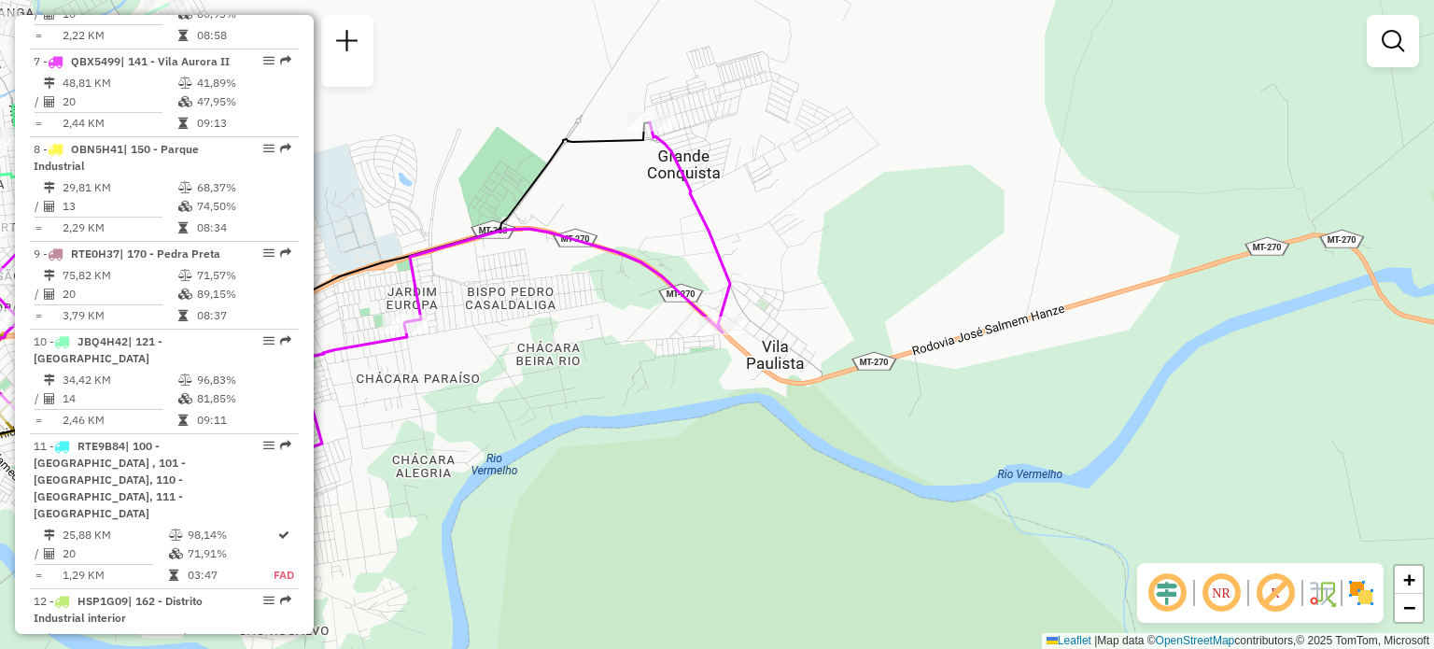
drag, startPoint x: 1063, startPoint y: 238, endPoint x: 1131, endPoint y: 277, distance: 78.6
click at [1103, 261] on div "Janela de atendimento Grade de atendimento Capacidade Transportadoras Veículos …" at bounding box center [717, 324] width 1434 height 649
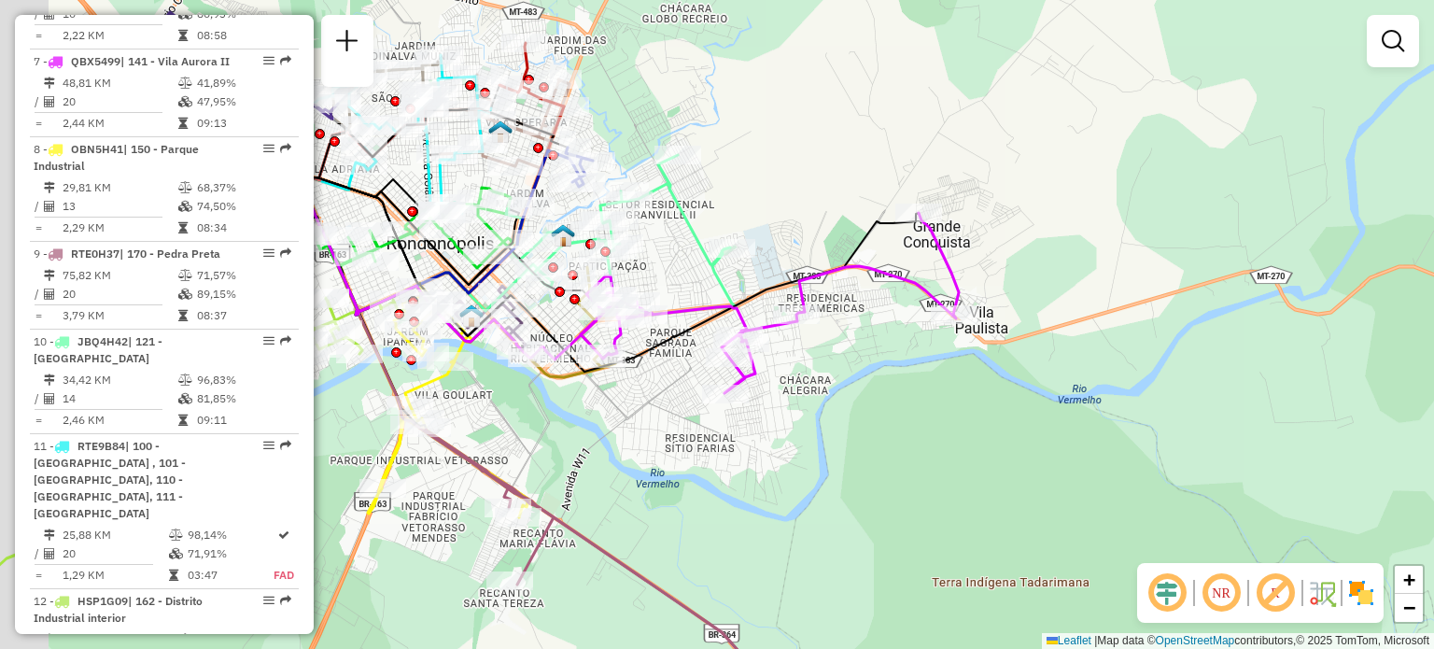
drag, startPoint x: 830, startPoint y: 298, endPoint x: 885, endPoint y: 302, distance: 55.2
click at [908, 284] on div "Janela de atendimento Grade de atendimento Capacidade Transportadoras Veículos …" at bounding box center [717, 324] width 1434 height 649
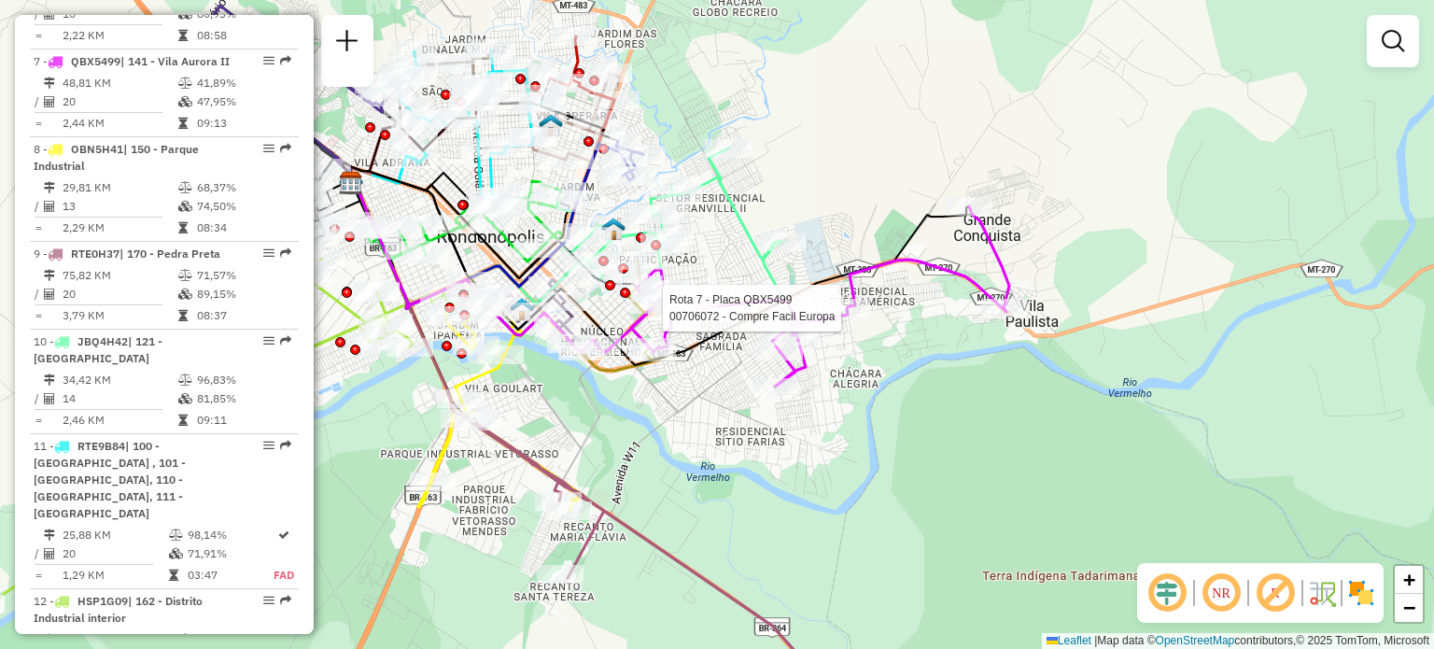
select select "**********"
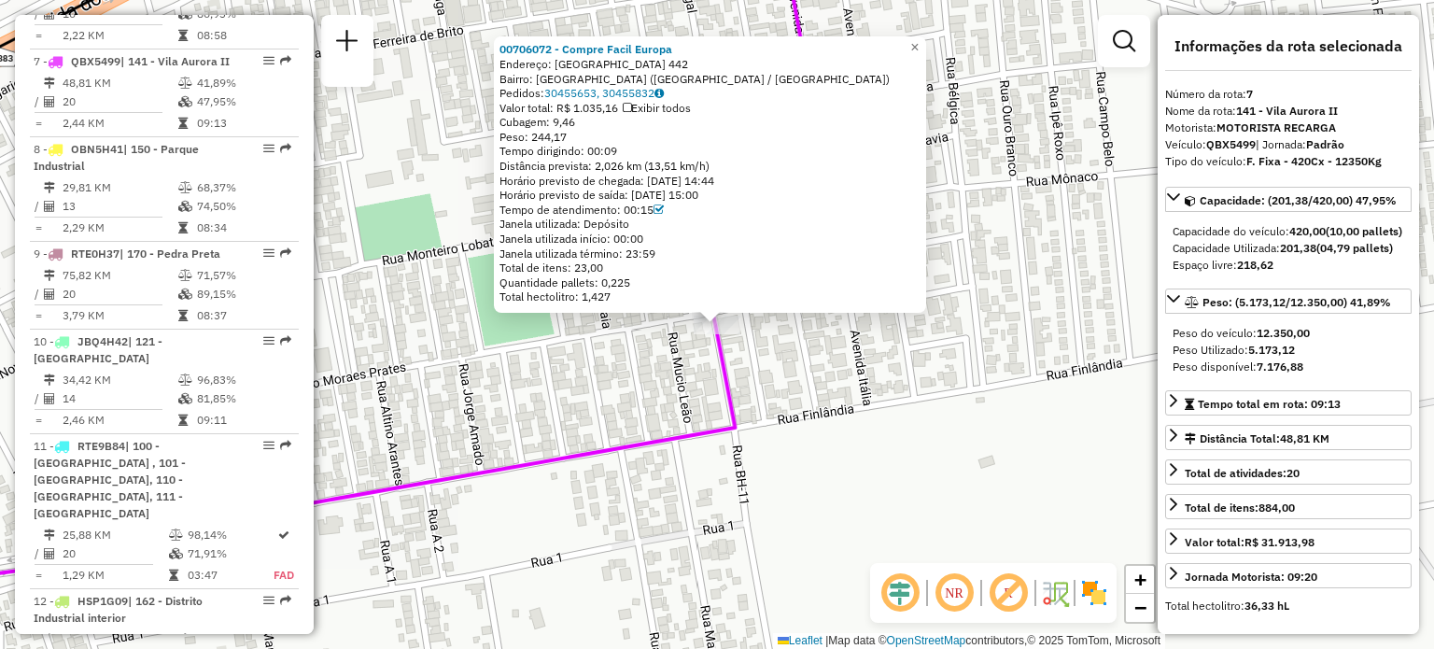
click at [799, 332] on div "00706072 - Compre Facil Europa Endereço: [GEOGRAPHIC_DATA] 442 Bairro: [GEOGRAP…" at bounding box center [717, 324] width 1434 height 649
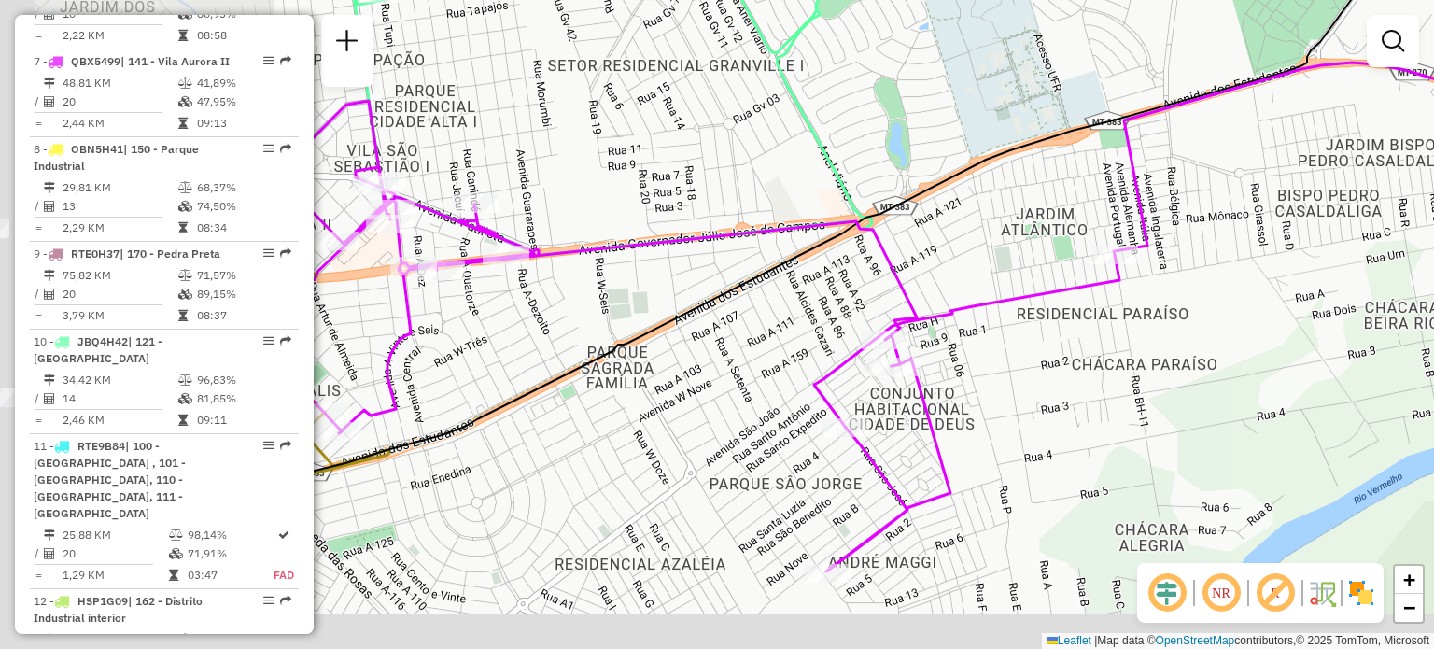
drag, startPoint x: 745, startPoint y: 361, endPoint x: 954, endPoint y: 256, distance: 234.3
click at [953, 260] on div "Janela de atendimento Grade de atendimento Capacidade Transportadoras Veículos …" at bounding box center [717, 324] width 1434 height 649
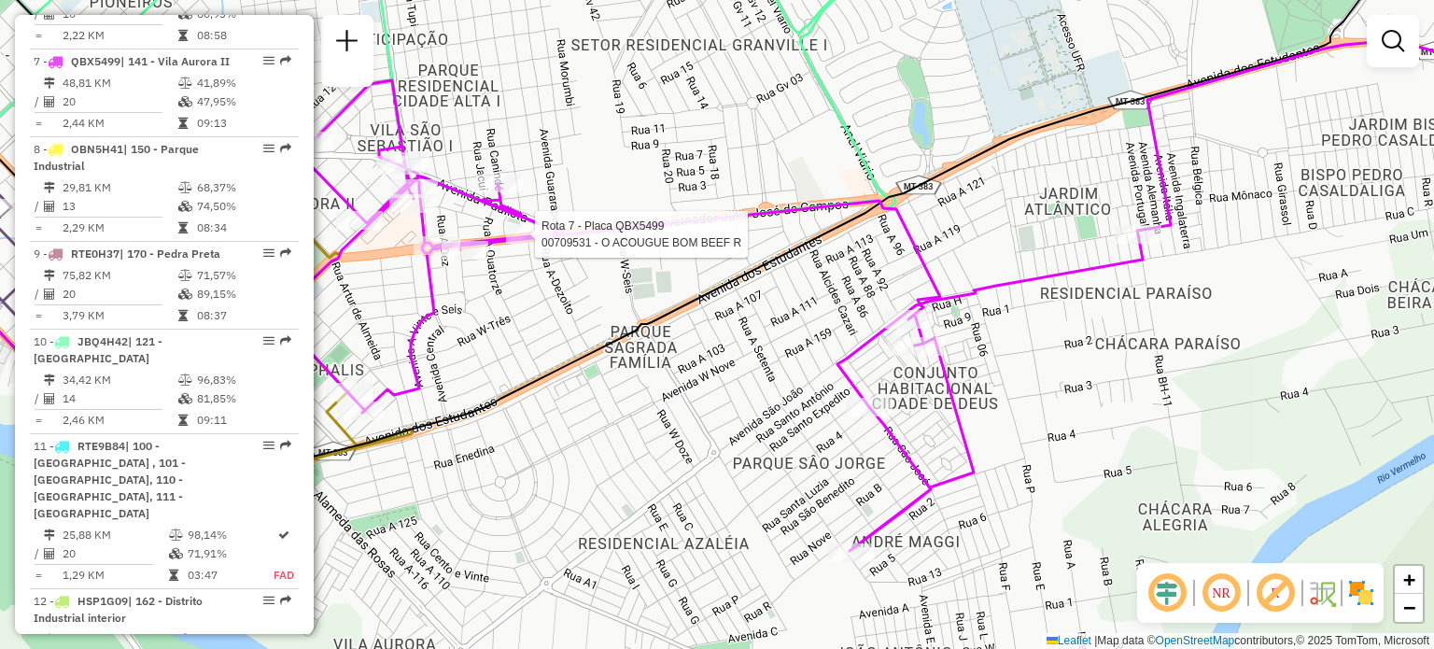
select select "**********"
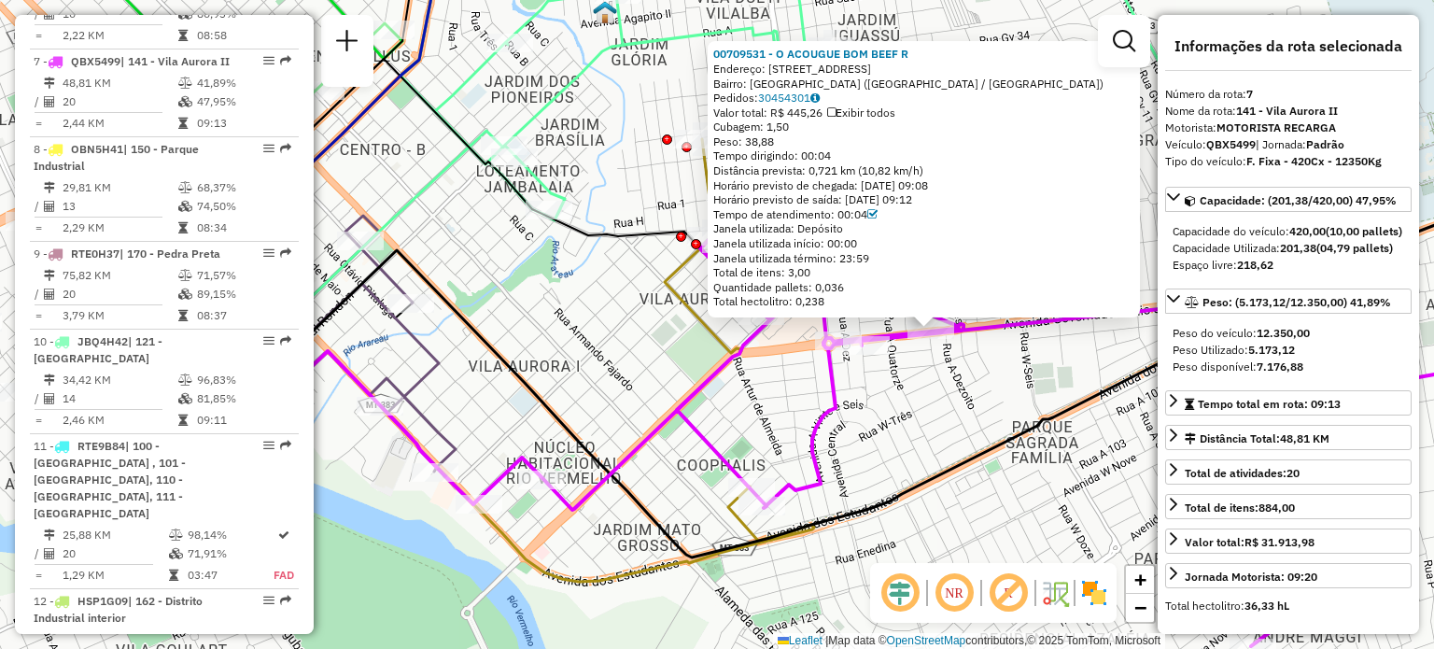
drag, startPoint x: 778, startPoint y: 410, endPoint x: 1131, endPoint y: 414, distance: 353.0
click at [1091, 406] on div "00709531 - O ACOUGUE BOM BEEF R Endereço: [STREET_ADDRESS] [GEOGRAPHIC_DATA]: 3…" at bounding box center [717, 324] width 1434 height 649
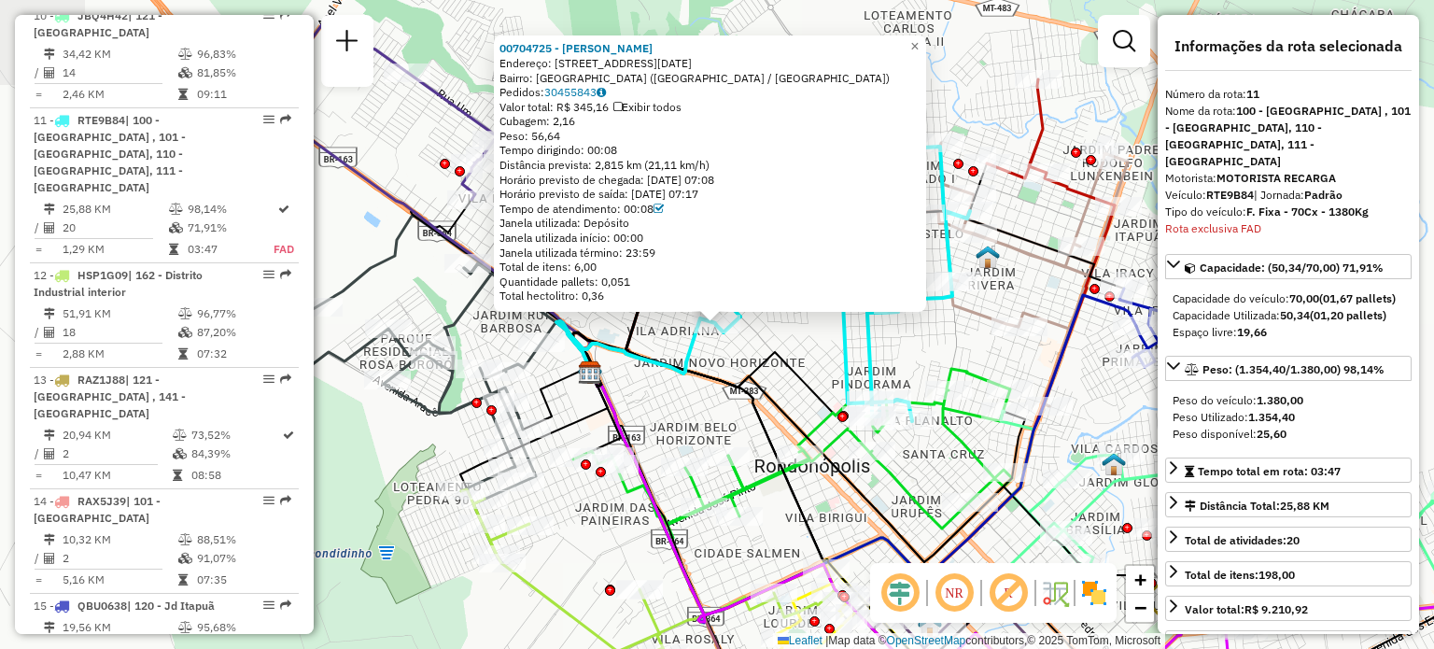
scroll to position [1702, 0]
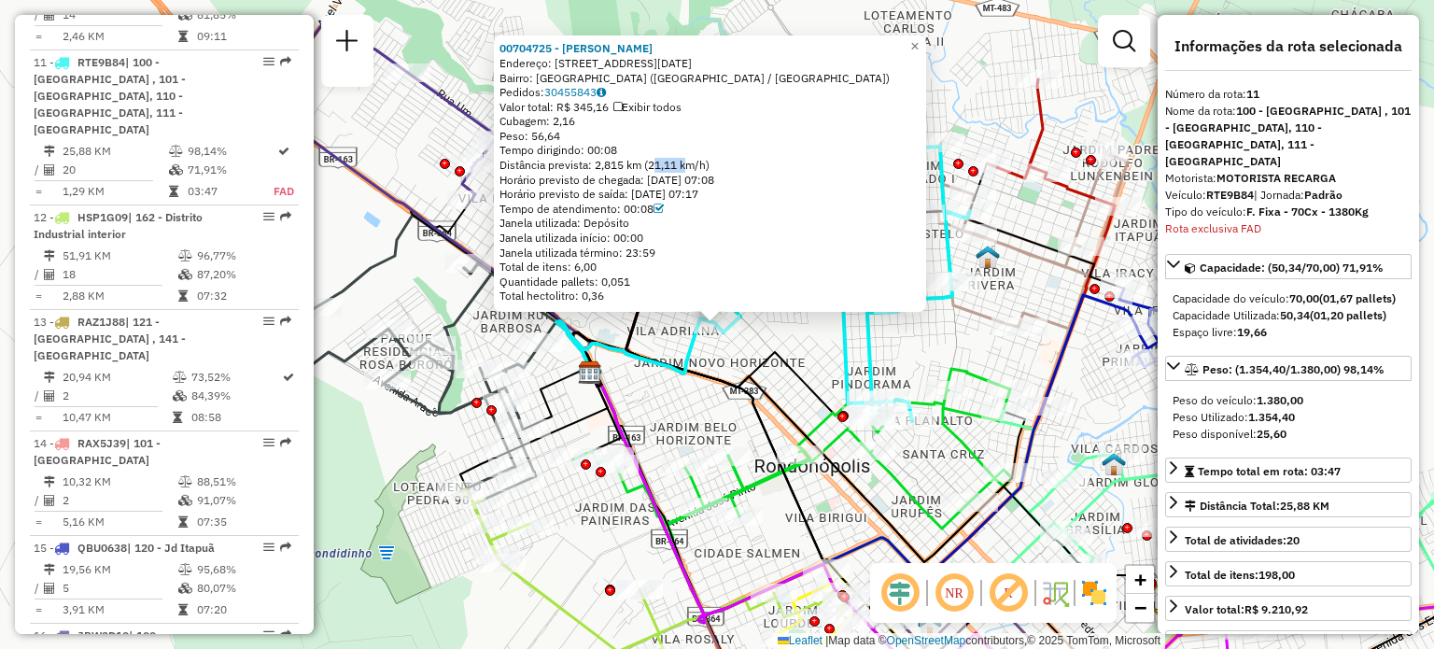
drag, startPoint x: 657, startPoint y: 162, endPoint x: 690, endPoint y: 162, distance: 32.7
click at [690, 162] on div "Distância prevista: 2,815 km (21,11 km/h)" at bounding box center [710, 165] width 421 height 15
click at [919, 39] on span "×" at bounding box center [914, 46] width 8 height 16
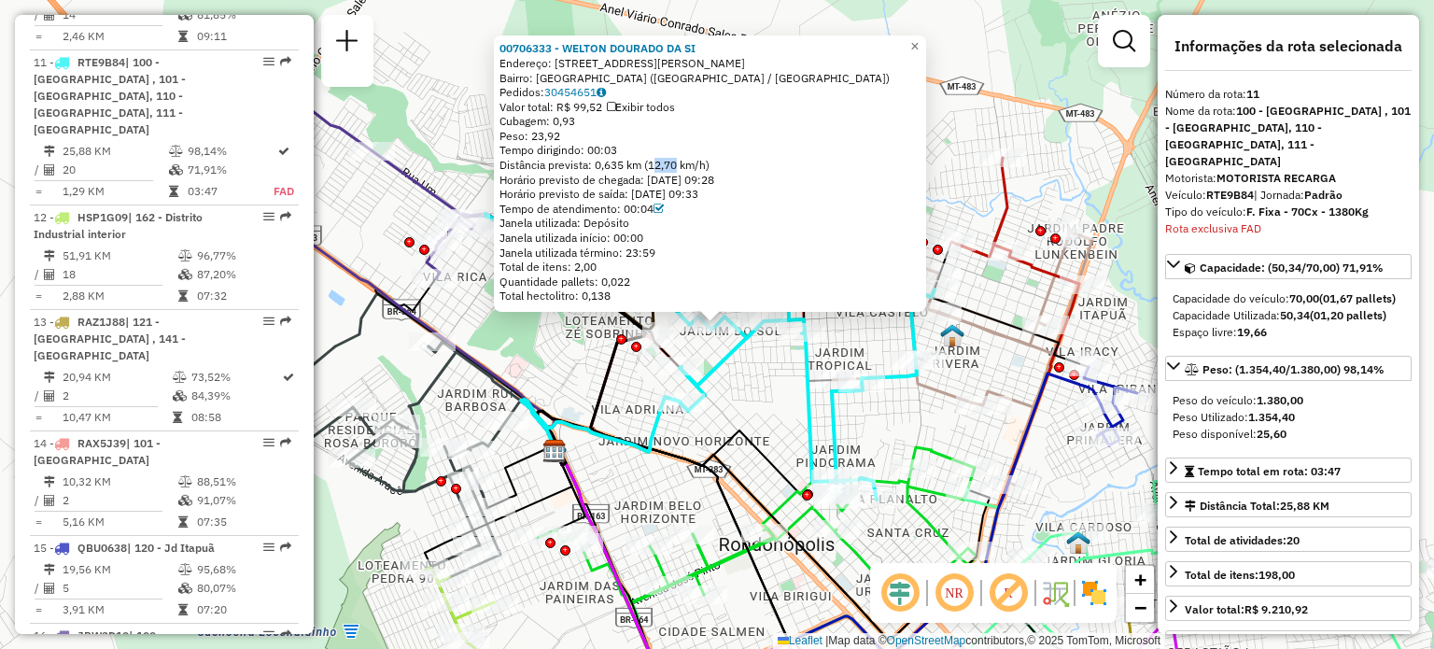
drag, startPoint x: 660, startPoint y: 161, endPoint x: 699, endPoint y: 152, distance: 40.1
click at [682, 162] on div "Distância prevista: 0,635 km (12,70 km/h)" at bounding box center [710, 165] width 421 height 15
click at [919, 38] on span "×" at bounding box center [914, 46] width 8 height 16
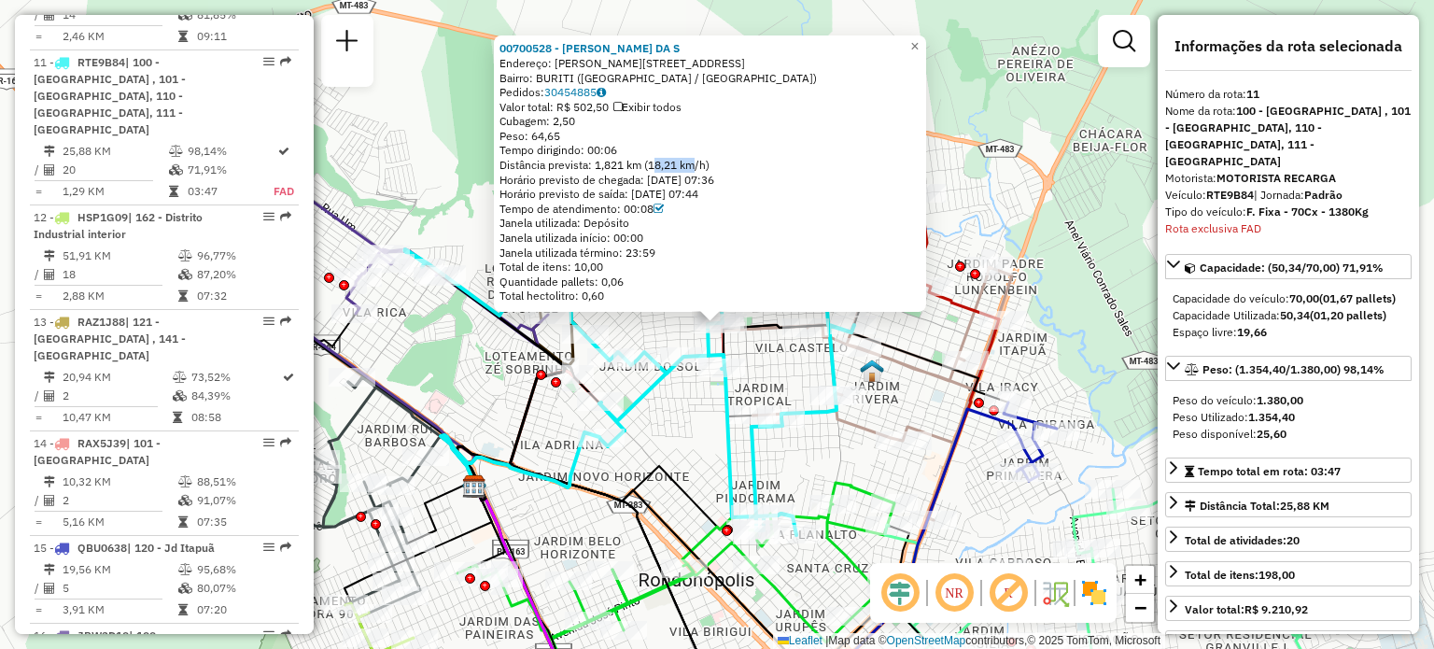
drag, startPoint x: 656, startPoint y: 158, endPoint x: 816, endPoint y: 111, distance: 166.4
click at [699, 160] on div "Distância prevista: 1,821 km (18,21 km/h)" at bounding box center [710, 165] width 421 height 15
click at [919, 38] on span "×" at bounding box center [914, 46] width 8 height 16
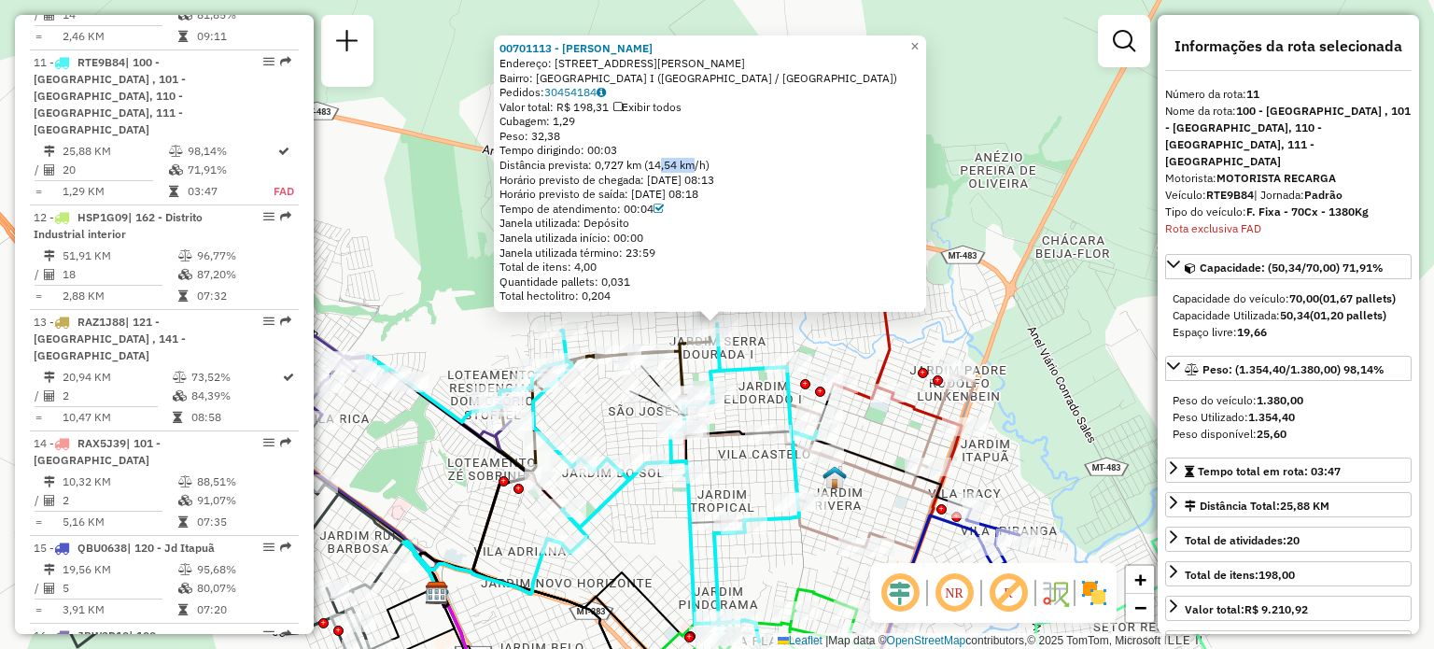
drag, startPoint x: 665, startPoint y: 162, endPoint x: 703, endPoint y: 156, distance: 38.8
click at [695, 161] on div "Distância prevista: 0,727 km (14,54 km/h)" at bounding box center [710, 165] width 421 height 15
click at [919, 42] on span "×" at bounding box center [914, 46] width 8 height 16
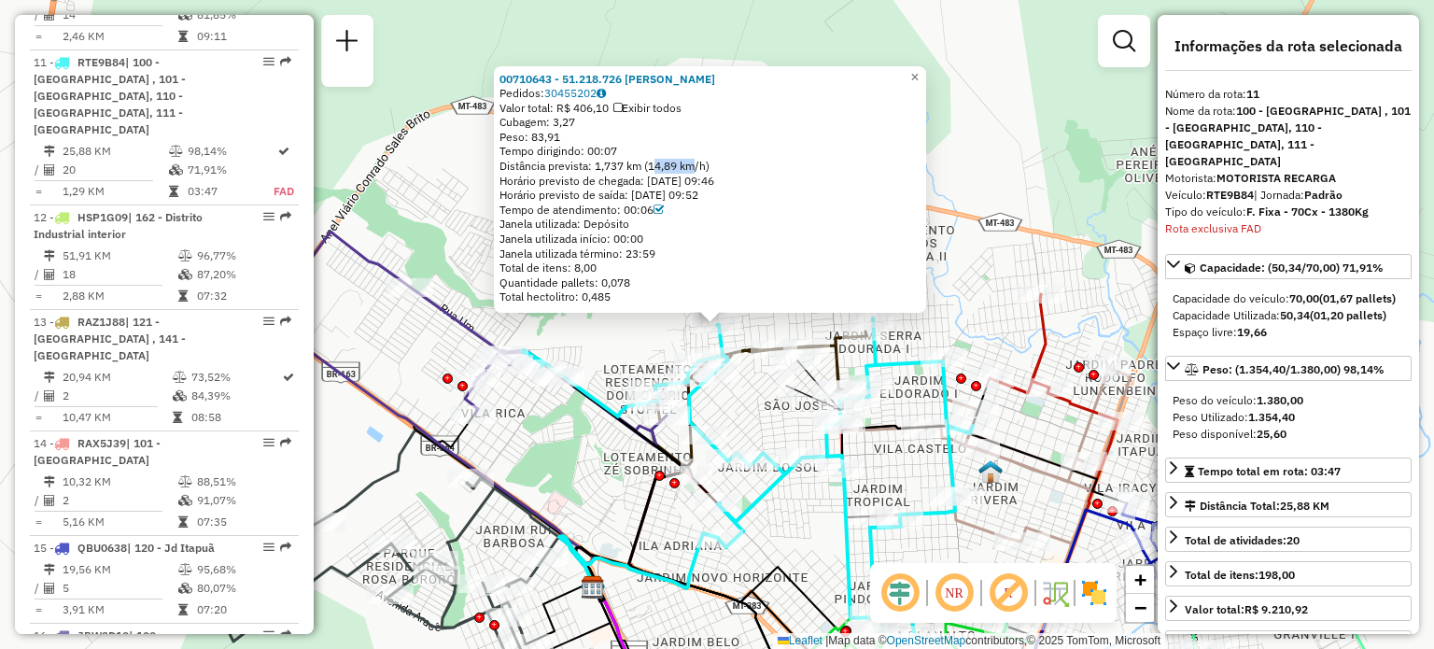
drag, startPoint x: 685, startPoint y: 166, endPoint x: 794, endPoint y: 140, distance: 111.4
click at [705, 163] on div "Distância prevista: 1,737 km (14,89 km/h)" at bounding box center [710, 166] width 421 height 15
click at [922, 66] on link "×" at bounding box center [915, 76] width 22 height 22
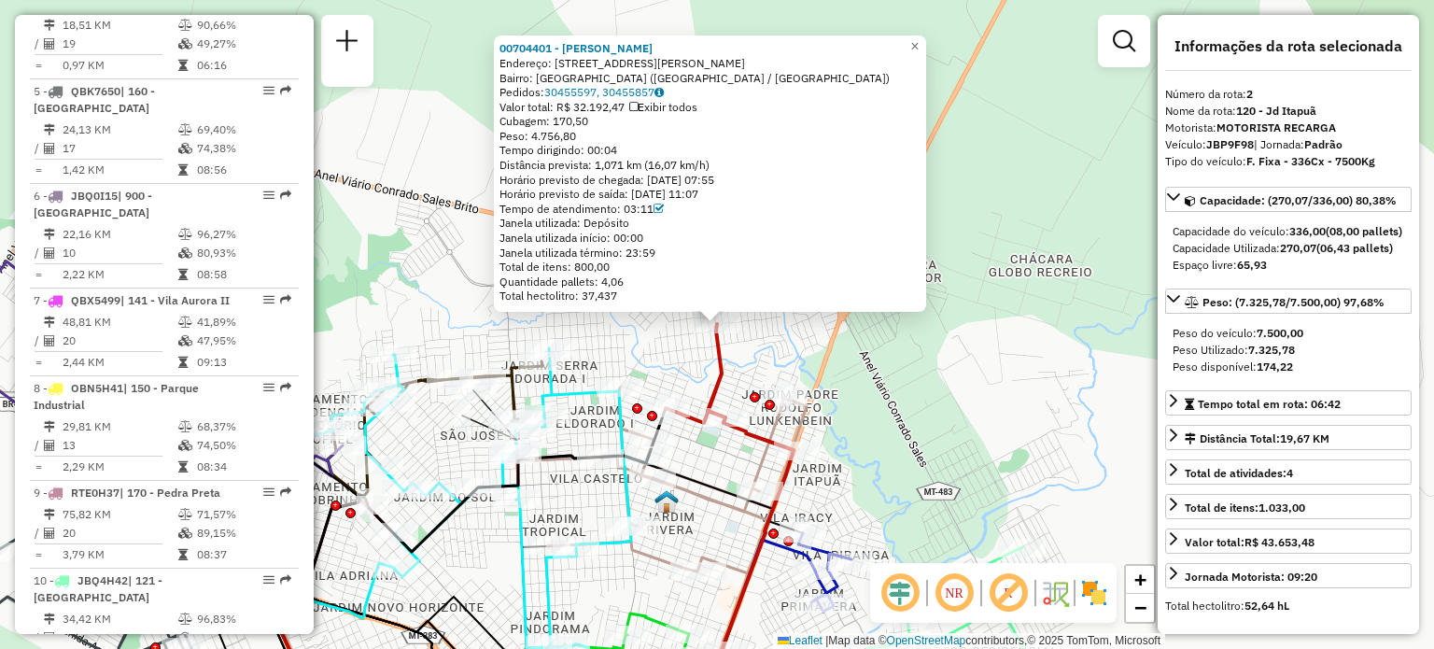
scroll to position [813, 0]
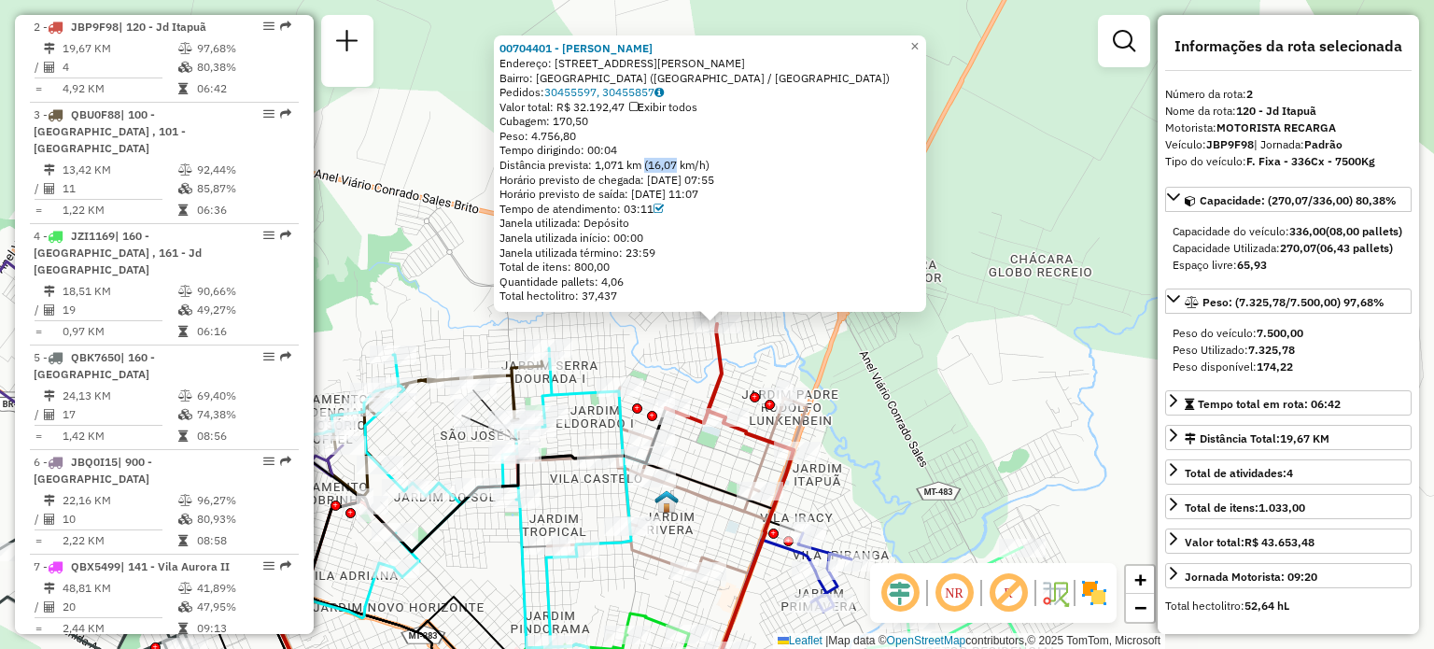
drag, startPoint x: 650, startPoint y: 164, endPoint x: 680, endPoint y: 164, distance: 29.9
click at [680, 164] on div "Distância prevista: 1,071 km (16,07 km/h)" at bounding box center [710, 165] width 421 height 15
click at [919, 40] on span "×" at bounding box center [914, 46] width 8 height 16
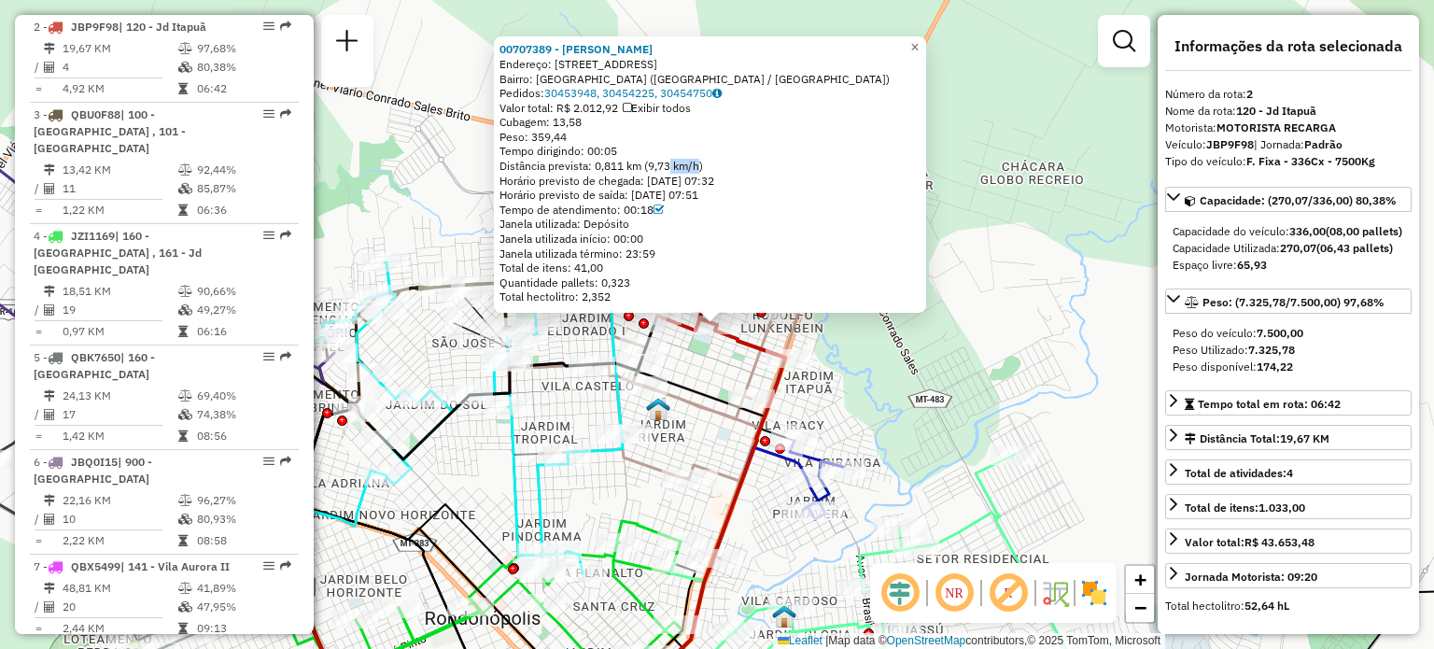
drag, startPoint x: 669, startPoint y: 165, endPoint x: 707, endPoint y: 159, distance: 38.8
click at [702, 162] on div "Distância prevista: 0,811 km (9,73 km/h)" at bounding box center [710, 166] width 421 height 15
click at [919, 44] on span "×" at bounding box center [914, 47] width 8 height 16
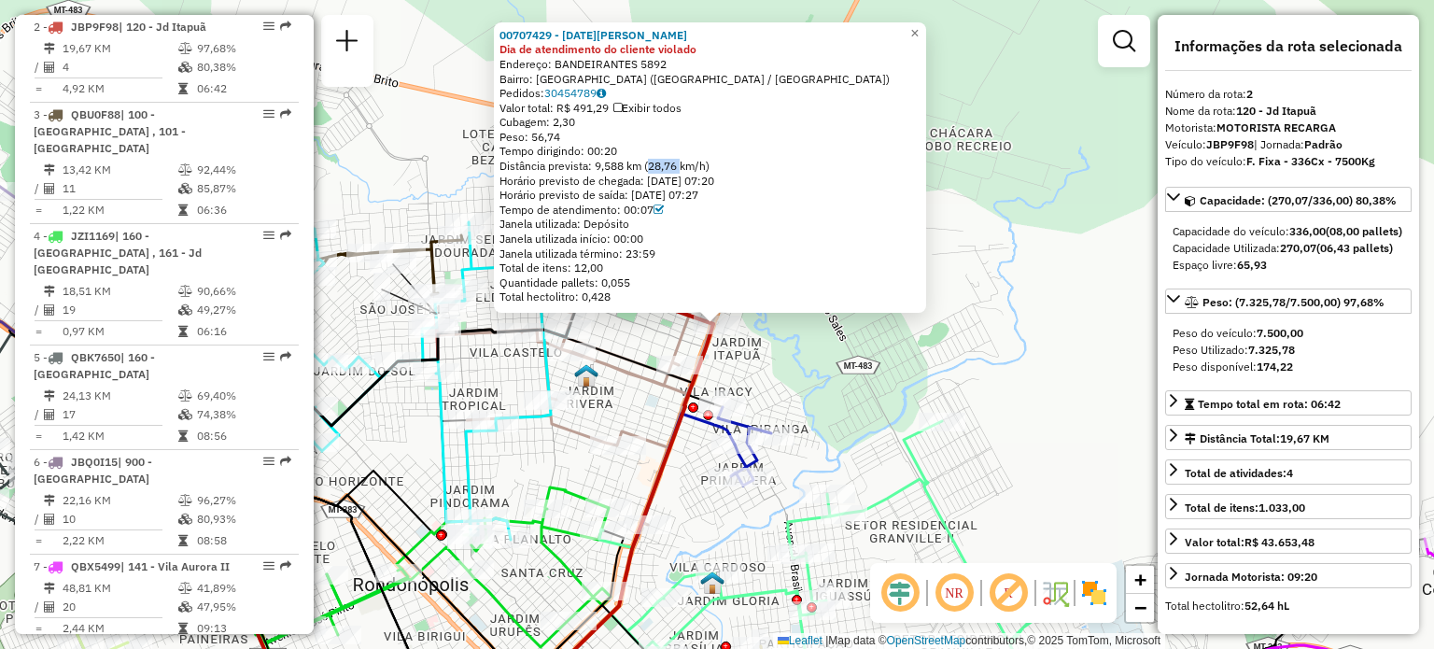
drag, startPoint x: 654, startPoint y: 160, endPoint x: 685, endPoint y: 160, distance: 30.8
click at [685, 160] on div "Distância prevista: 9,588 km (28,76 km/h)" at bounding box center [710, 166] width 421 height 15
click at [919, 31] on span "×" at bounding box center [914, 33] width 8 height 16
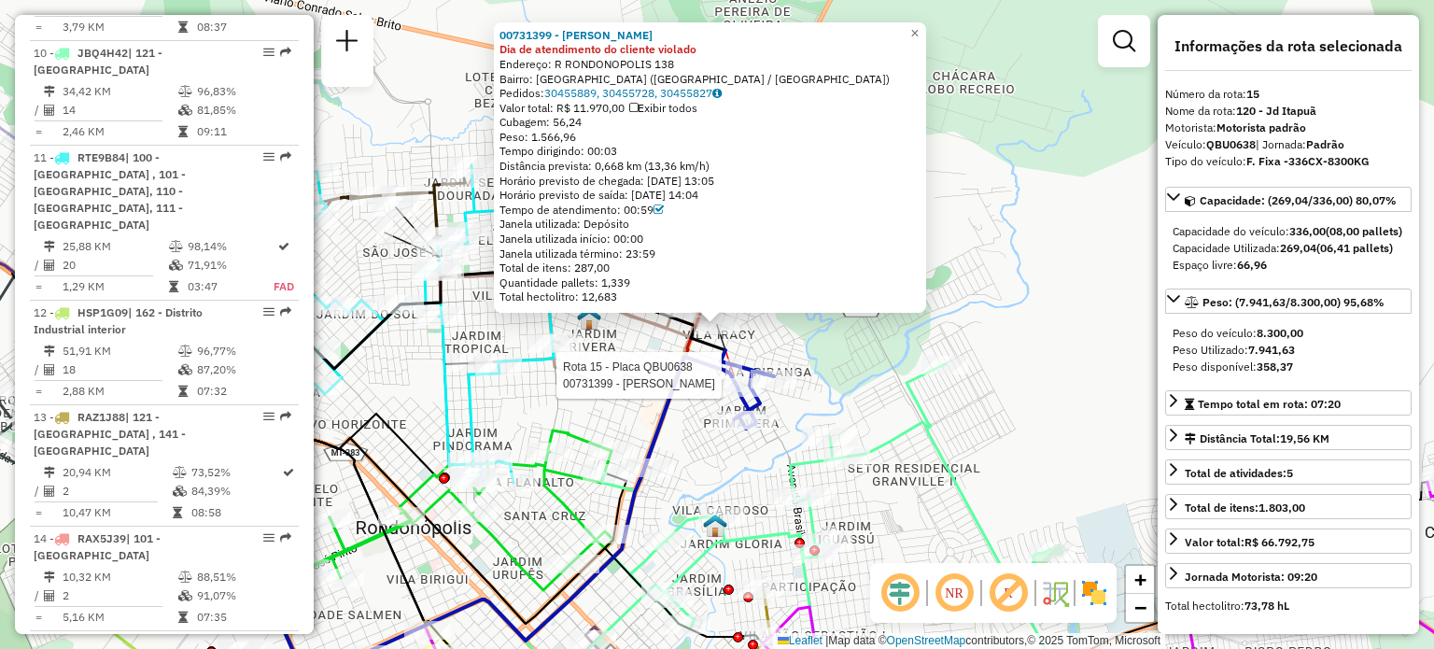
scroll to position [2034, 0]
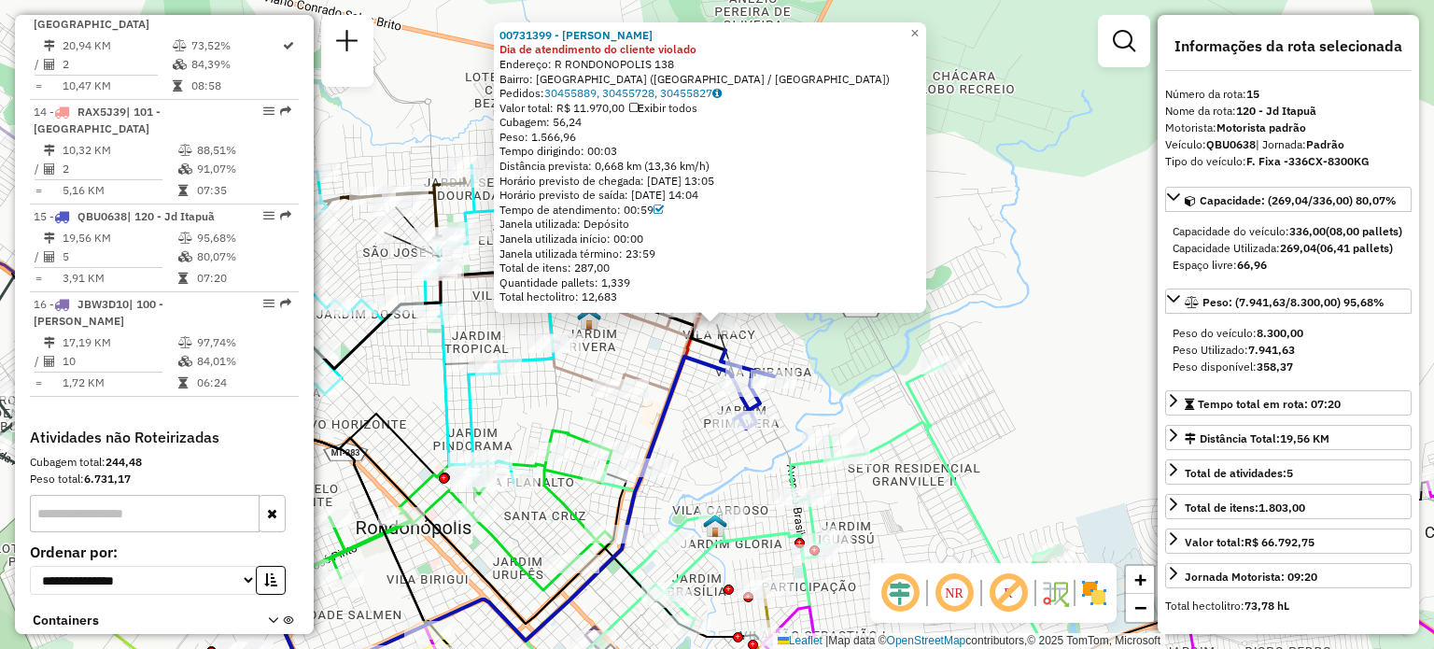
drag, startPoint x: 677, startPoint y: 172, endPoint x: 734, endPoint y: 167, distance: 57.2
click at [732, 168] on div "Distância prevista: 0,668 km (13,36 km/h)" at bounding box center [710, 166] width 421 height 15
click at [919, 29] on span "×" at bounding box center [914, 33] width 8 height 16
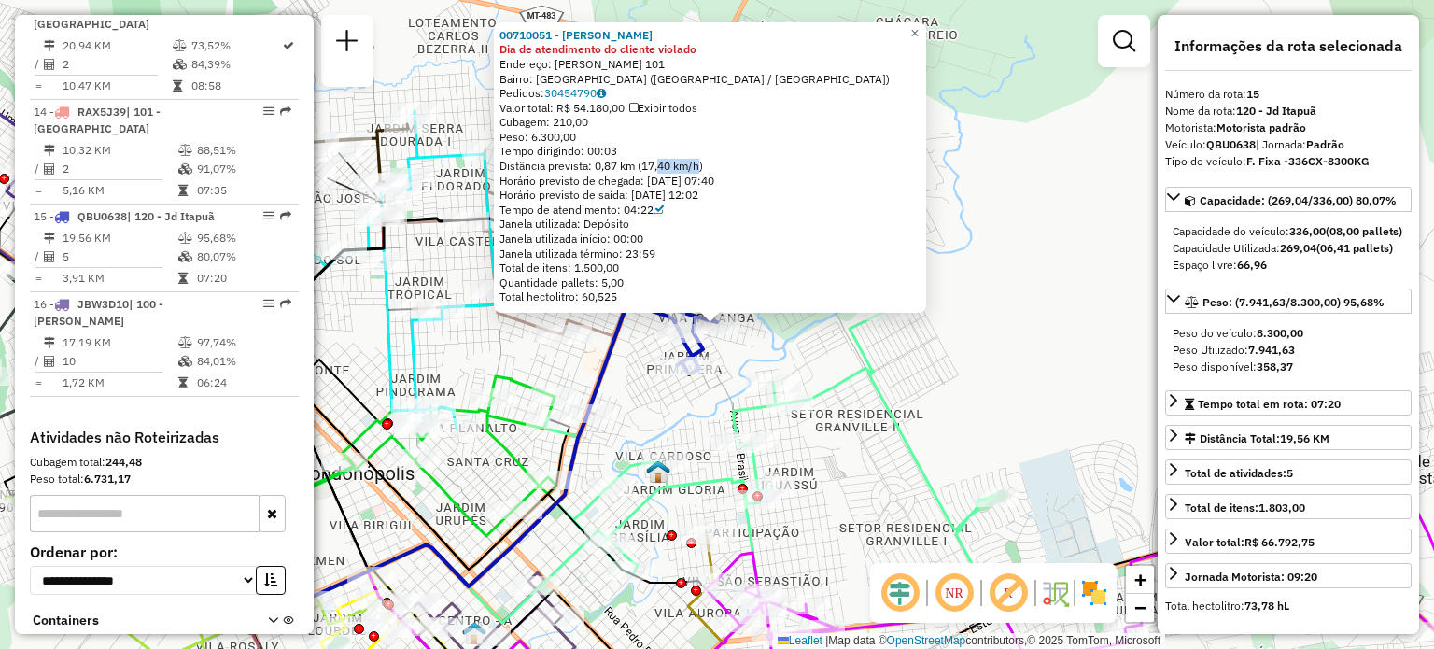
drag, startPoint x: 672, startPoint y: 172, endPoint x: 704, endPoint y: 167, distance: 32.1
click at [701, 171] on div "Distância prevista: 0,87 km (17,40 km/h)" at bounding box center [710, 166] width 421 height 15
click at [919, 27] on span "×" at bounding box center [914, 33] width 8 height 16
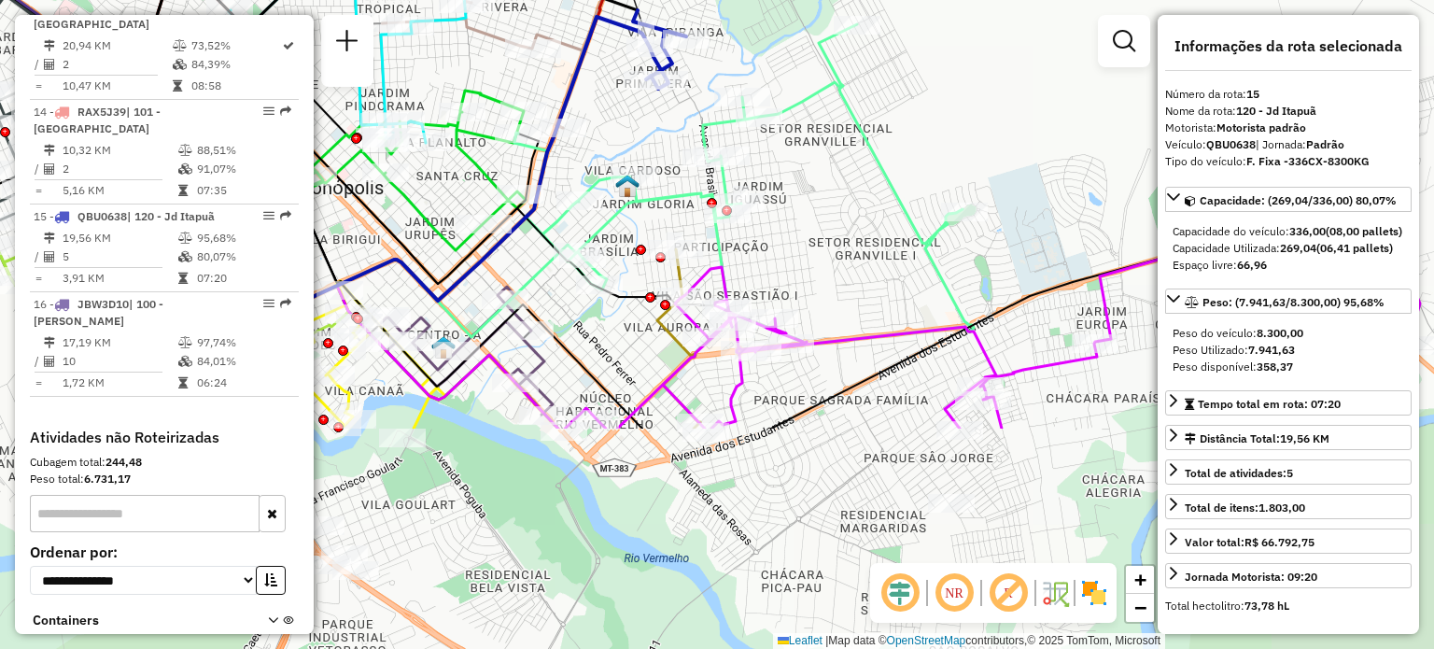
drag, startPoint x: 948, startPoint y: 399, endPoint x: 878, endPoint y: 160, distance: 249.1
click at [878, 160] on icon at bounding box center [744, 184] width 459 height 320
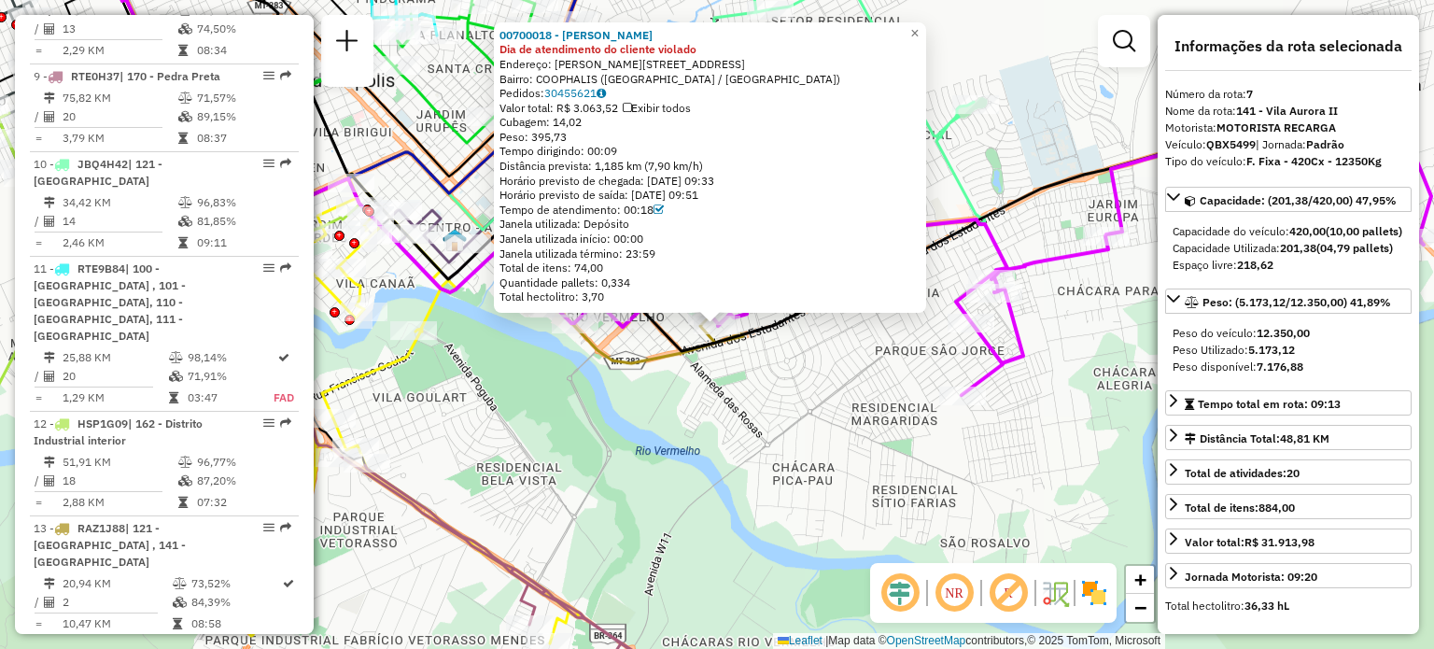
scroll to position [1319, 0]
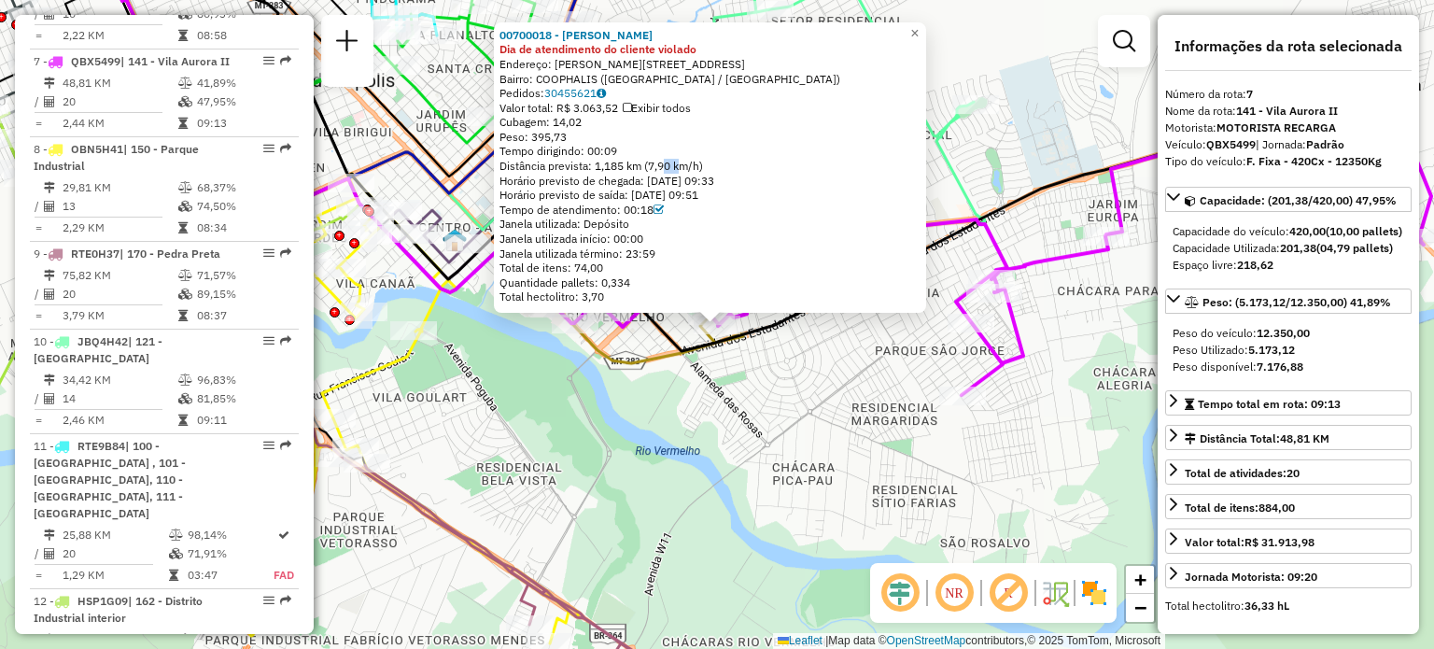
drag, startPoint x: 669, startPoint y: 167, endPoint x: 705, endPoint y: 149, distance: 40.5
click at [688, 164] on div "Distância prevista: 1,185 km (7,90 km/h)" at bounding box center [710, 166] width 421 height 15
click at [919, 32] on span "×" at bounding box center [914, 33] width 8 height 16
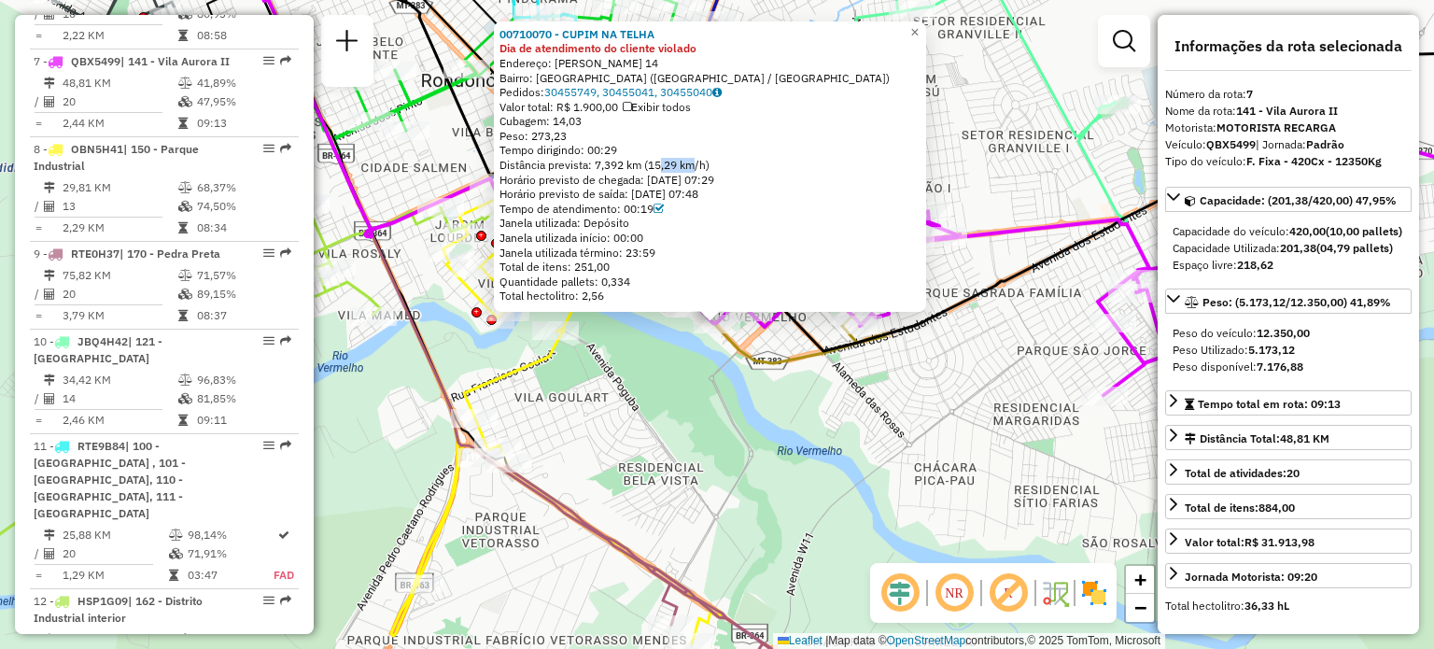
drag, startPoint x: 663, startPoint y: 167, endPoint x: 710, endPoint y: 155, distance: 48.2
click at [700, 158] on div "Distância prevista: 7,392 km (15,29 km/h)" at bounding box center [710, 165] width 421 height 15
click at [919, 24] on span "×" at bounding box center [914, 32] width 8 height 16
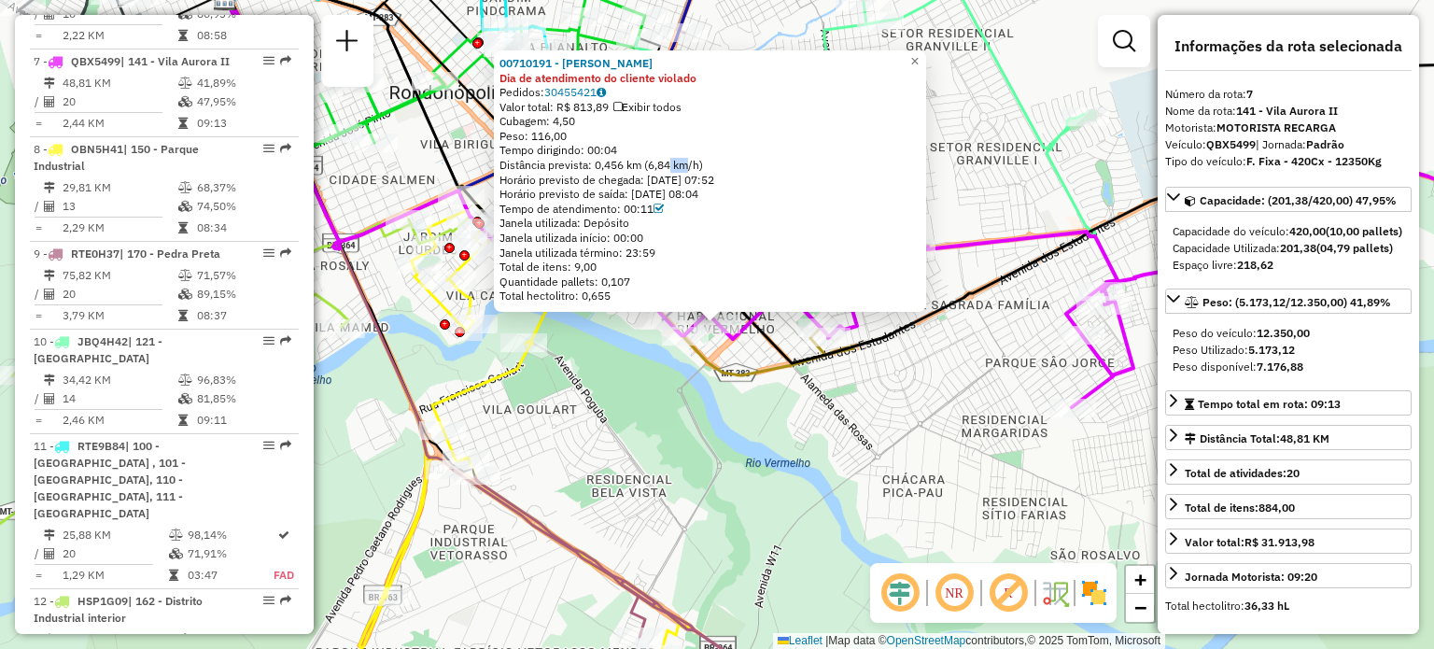
drag, startPoint x: 671, startPoint y: 163, endPoint x: 691, endPoint y: 163, distance: 19.6
click at [691, 163] on div "Distância prevista: 0,456 km (6,84 km/h)" at bounding box center [710, 165] width 421 height 15
click at [919, 54] on span "×" at bounding box center [914, 61] width 8 height 16
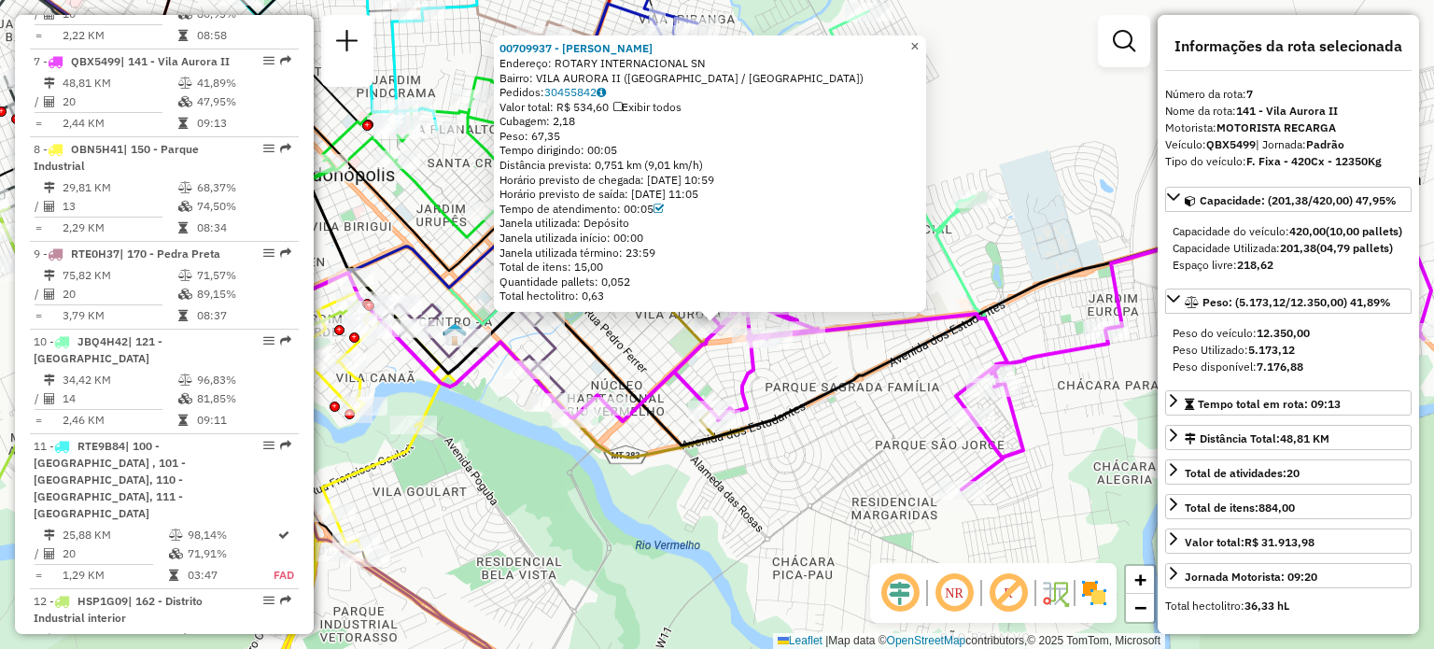
click at [919, 38] on span "×" at bounding box center [914, 46] width 8 height 16
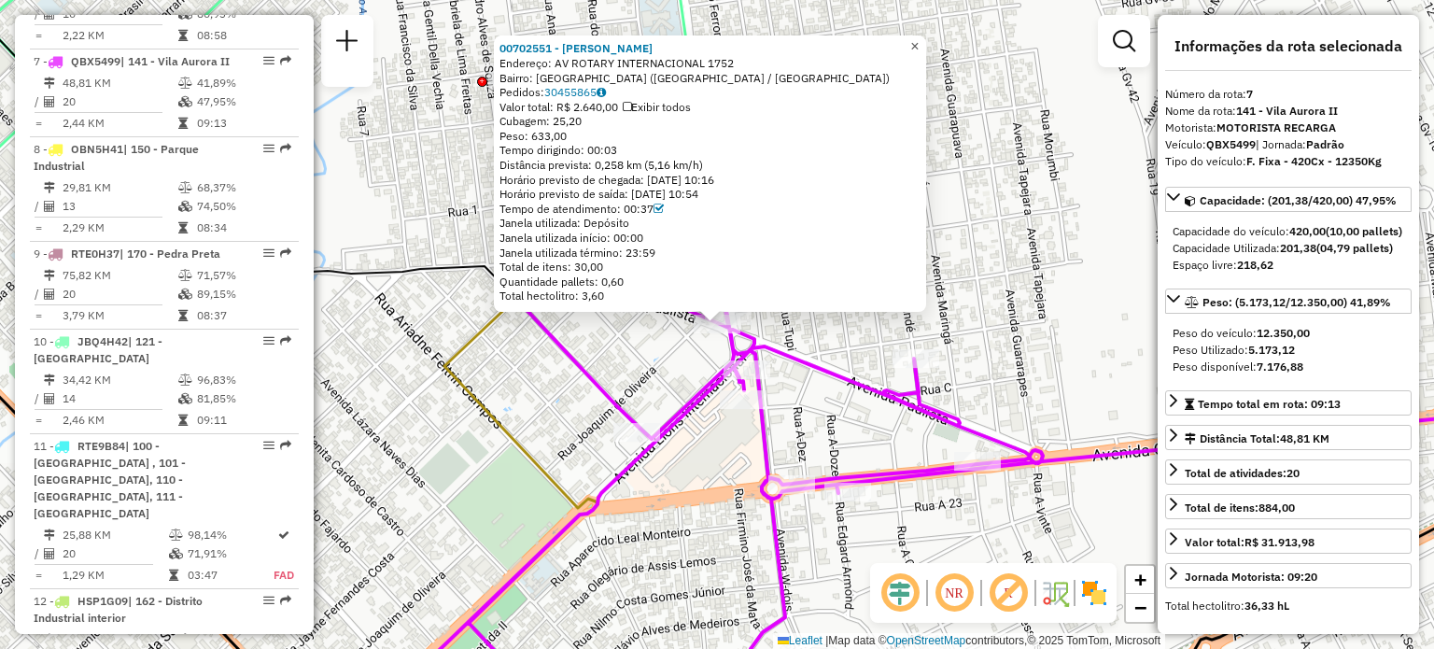
click at [919, 44] on span "×" at bounding box center [914, 46] width 8 height 16
click at [922, 47] on link "×" at bounding box center [915, 46] width 22 height 22
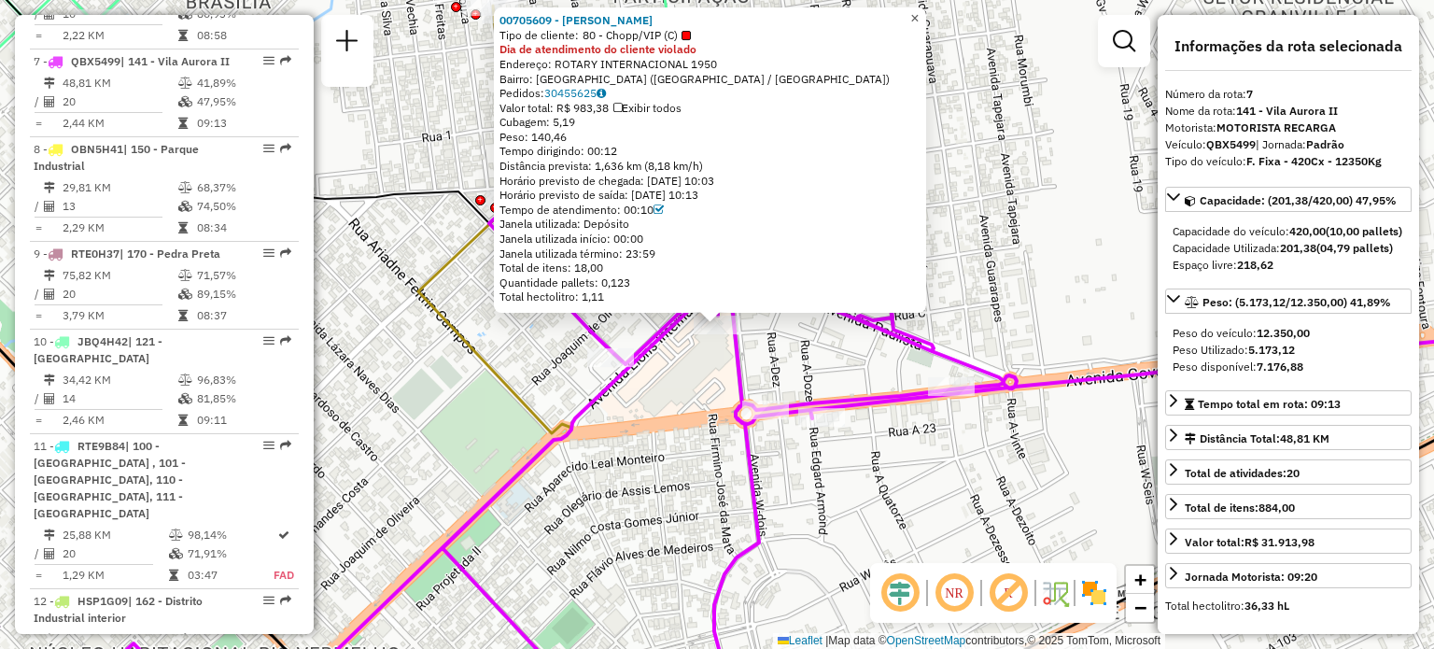
click at [919, 16] on span "×" at bounding box center [914, 18] width 8 height 16
